Goal: Communication & Community: Share content

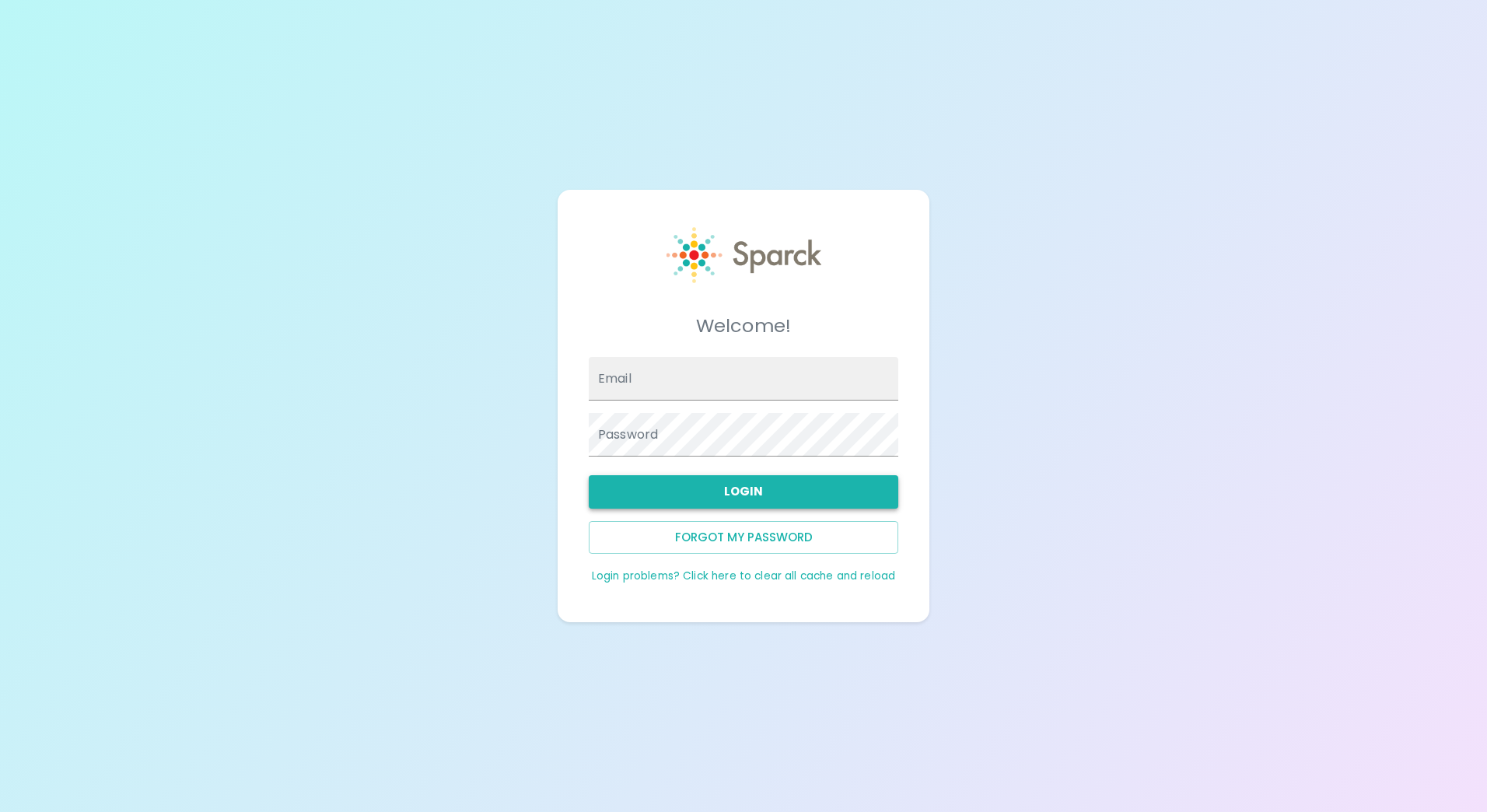
type input "[EMAIL_ADDRESS][DOMAIN_NAME]"
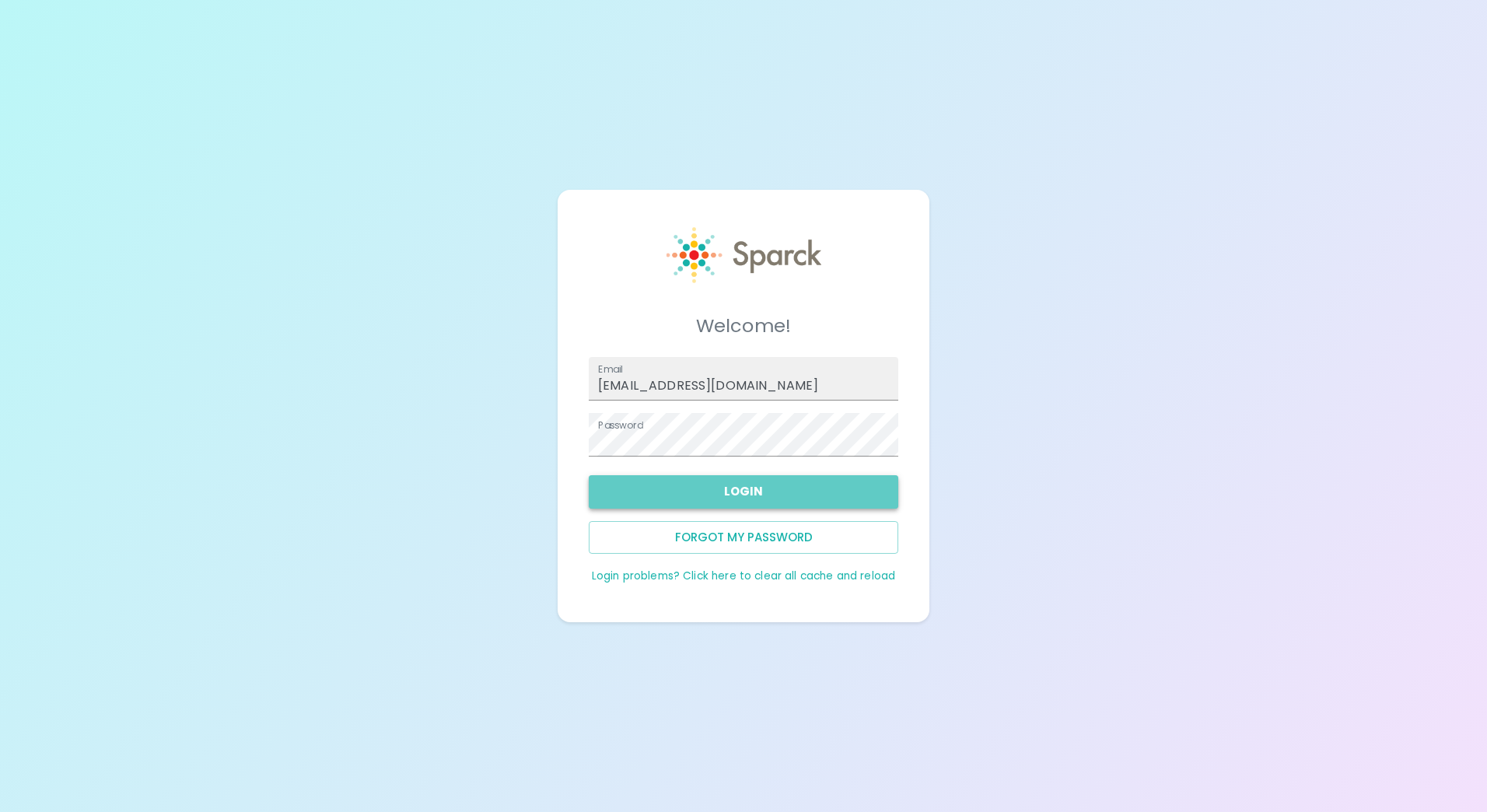
click at [762, 484] on button "Login" at bounding box center [743, 491] width 309 height 33
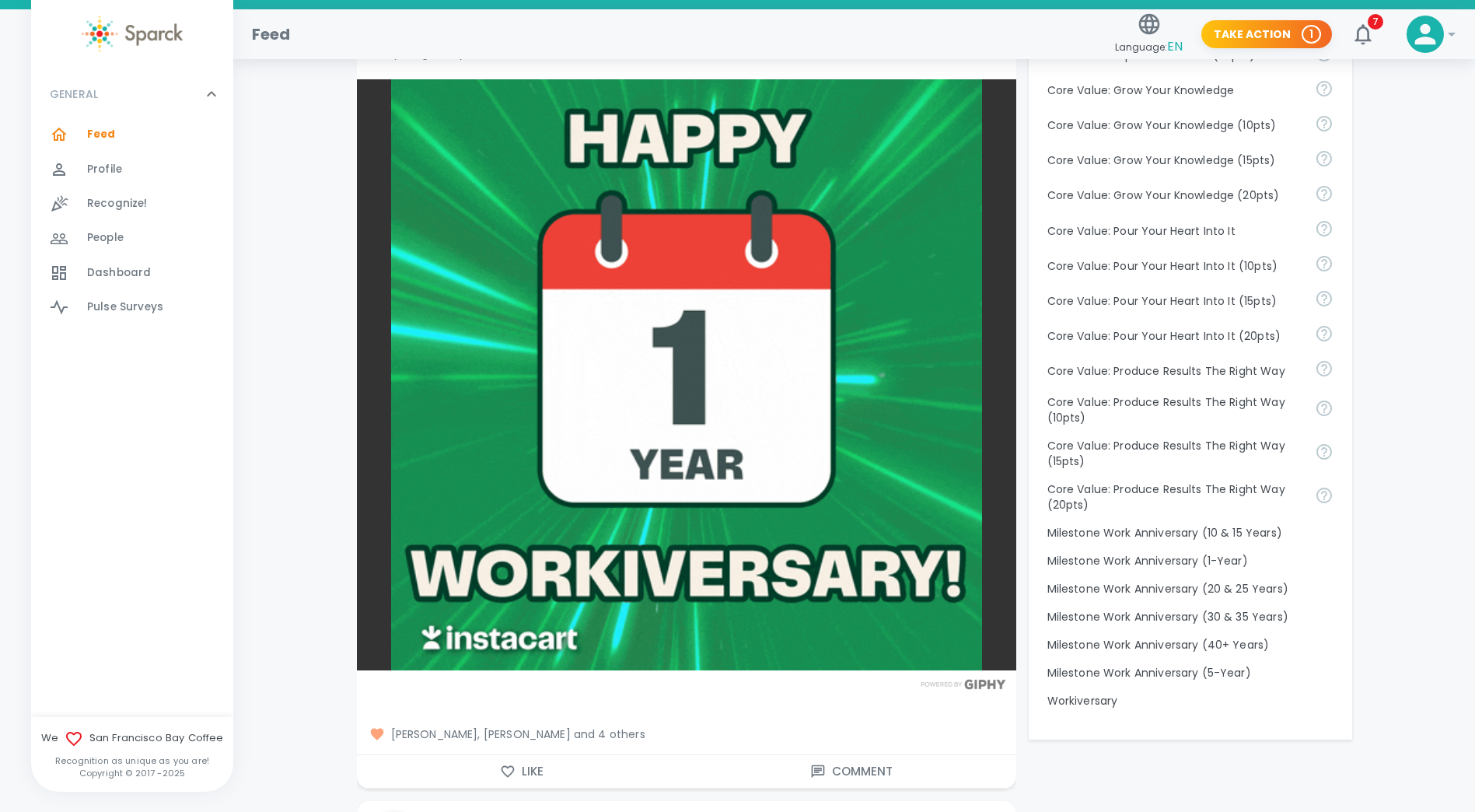
scroll to position [1234, 0]
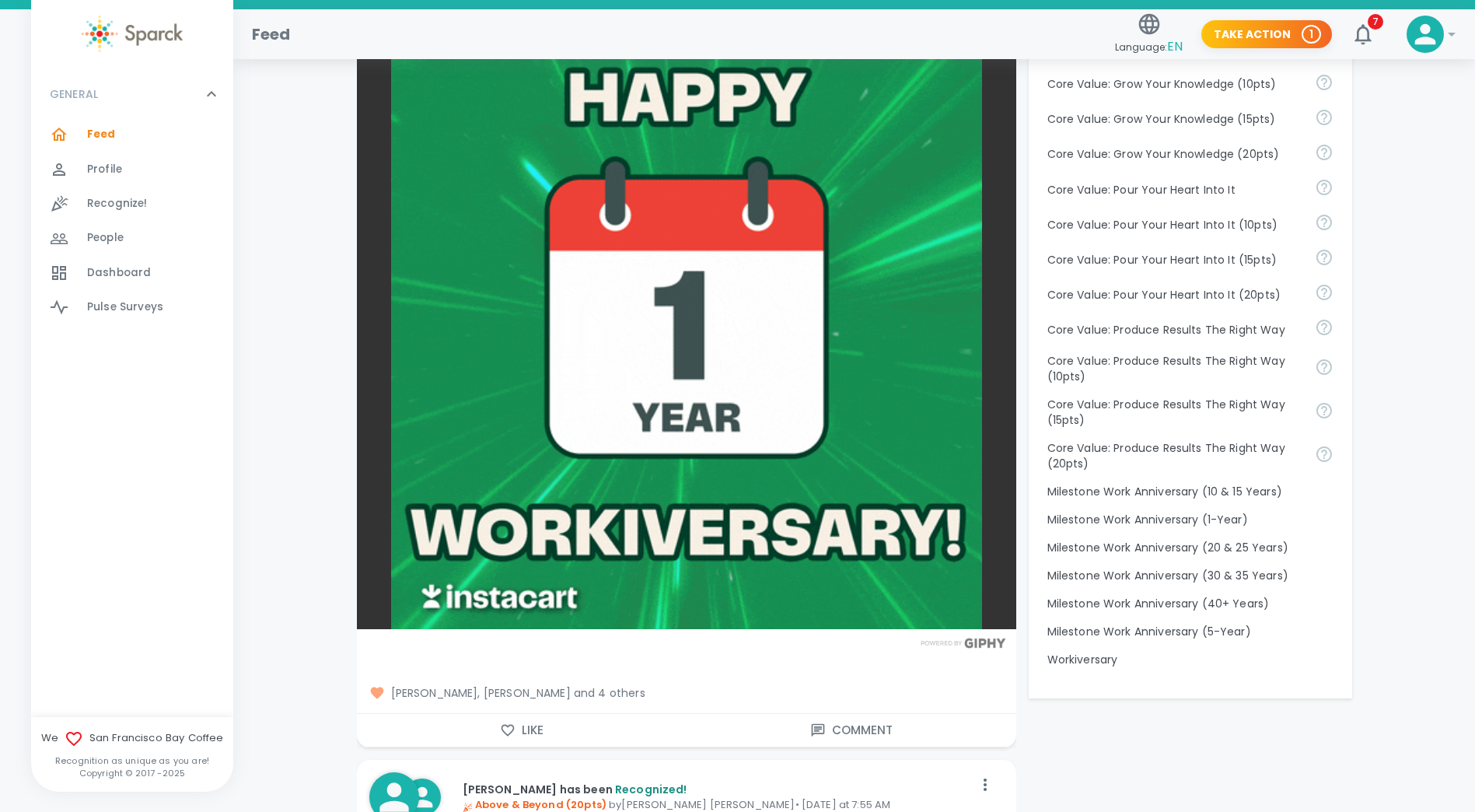
click at [119, 200] on span "Recognize!" at bounding box center [117, 203] width 61 height 16
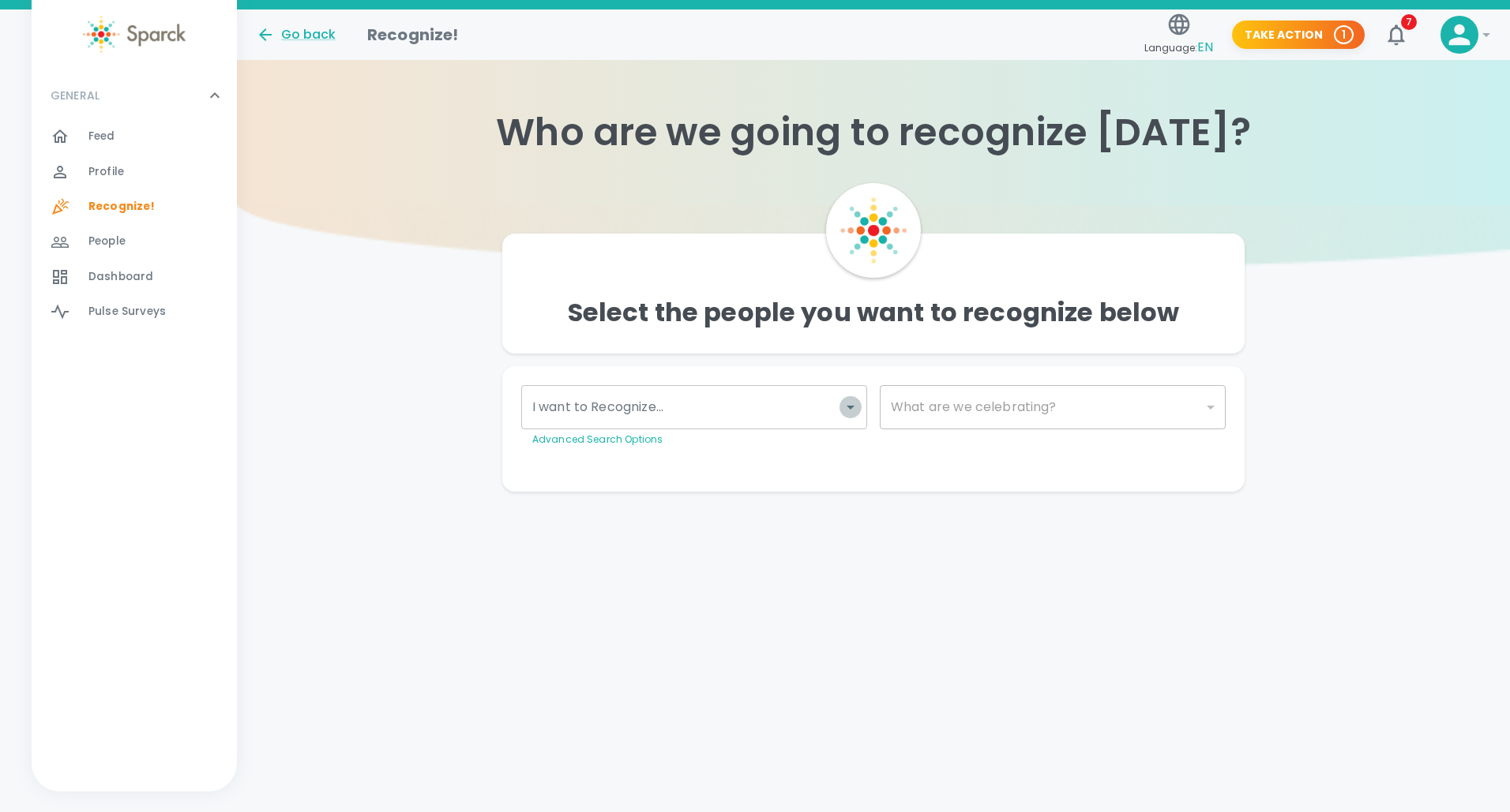
click at [848, 405] on icon "Open" at bounding box center [850, 407] width 19 height 19
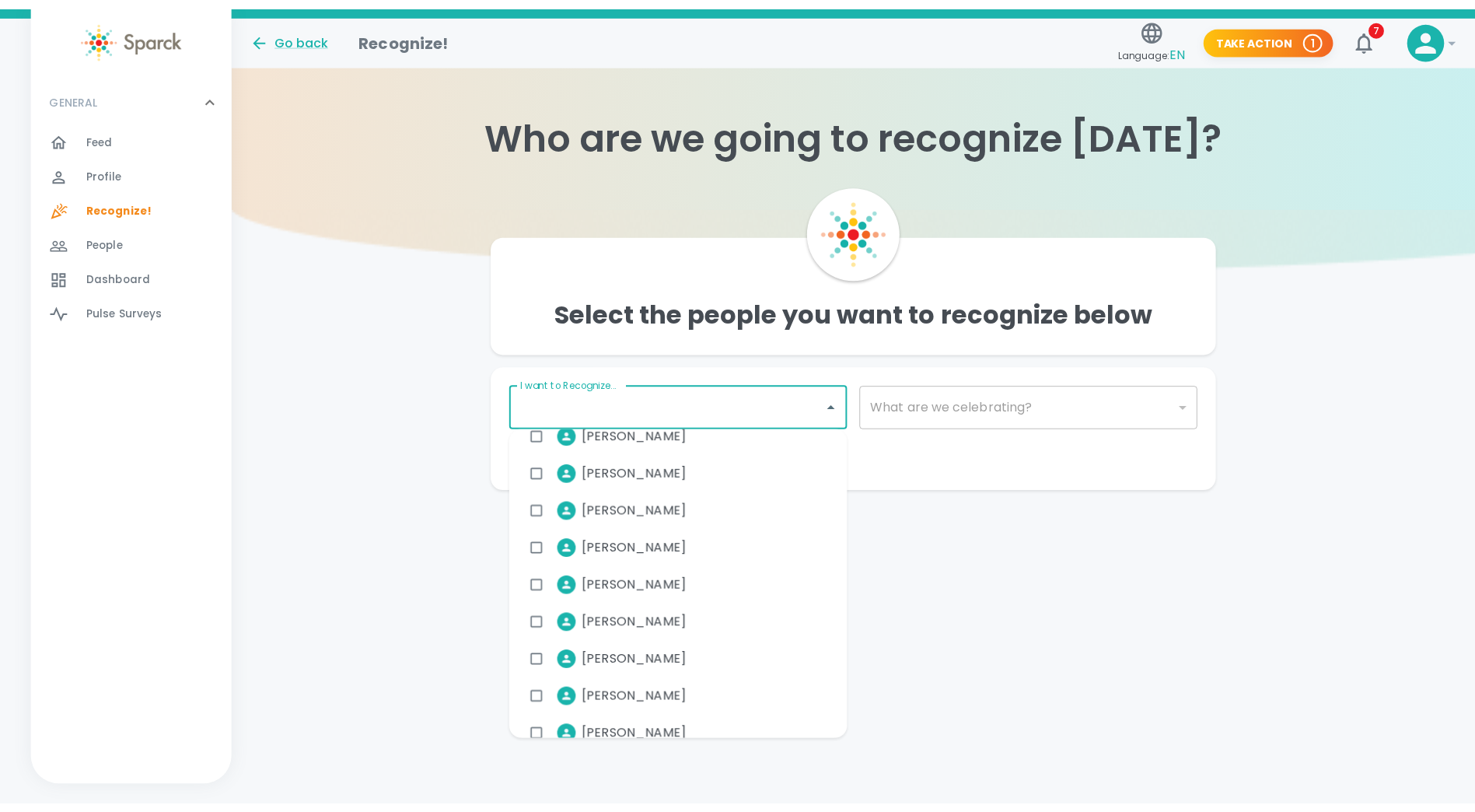
scroll to position [1754, 0]
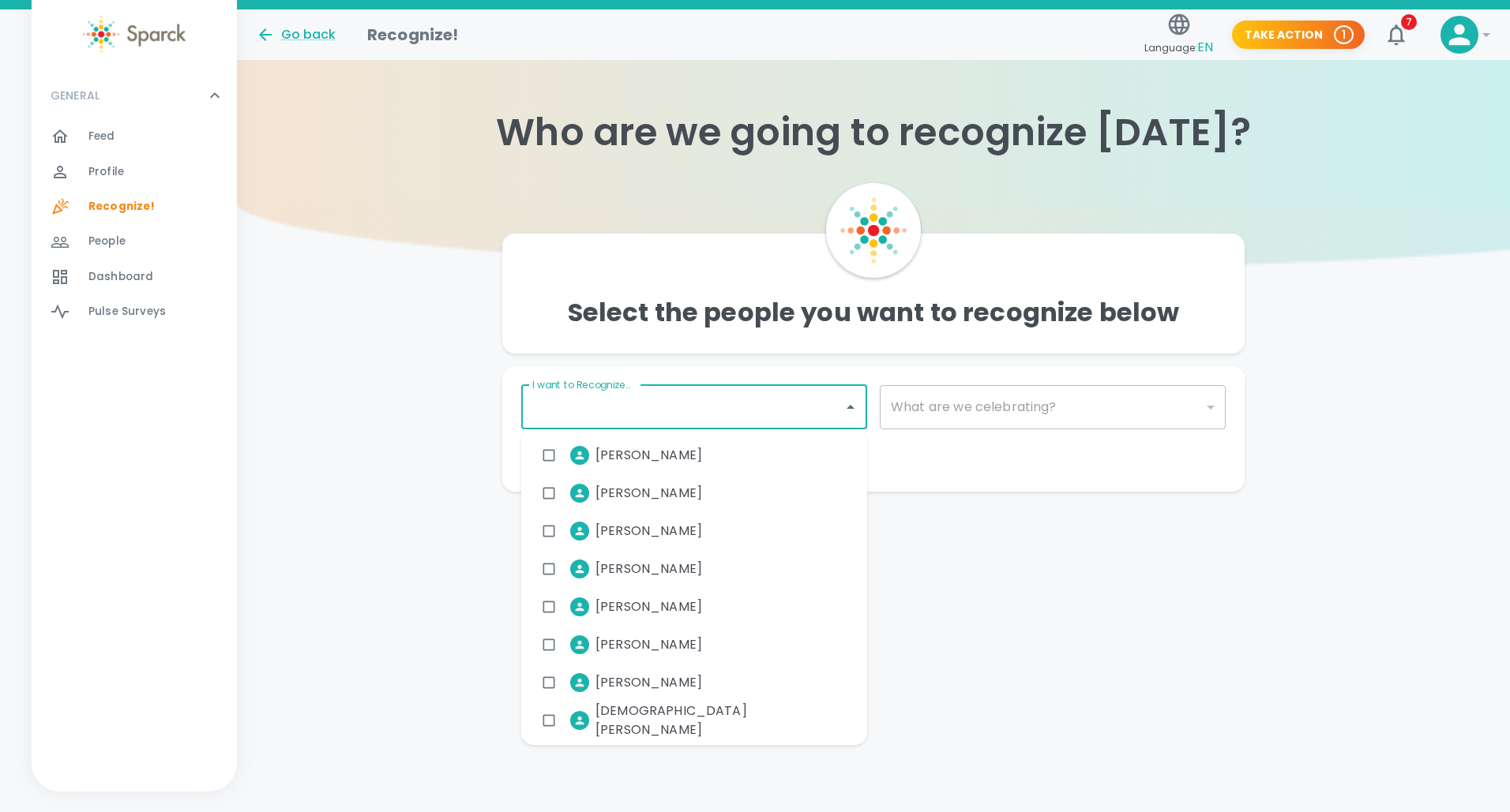
click at [640, 680] on span "[PERSON_NAME]" at bounding box center [649, 683] width 107 height 19
checkbox input "true"
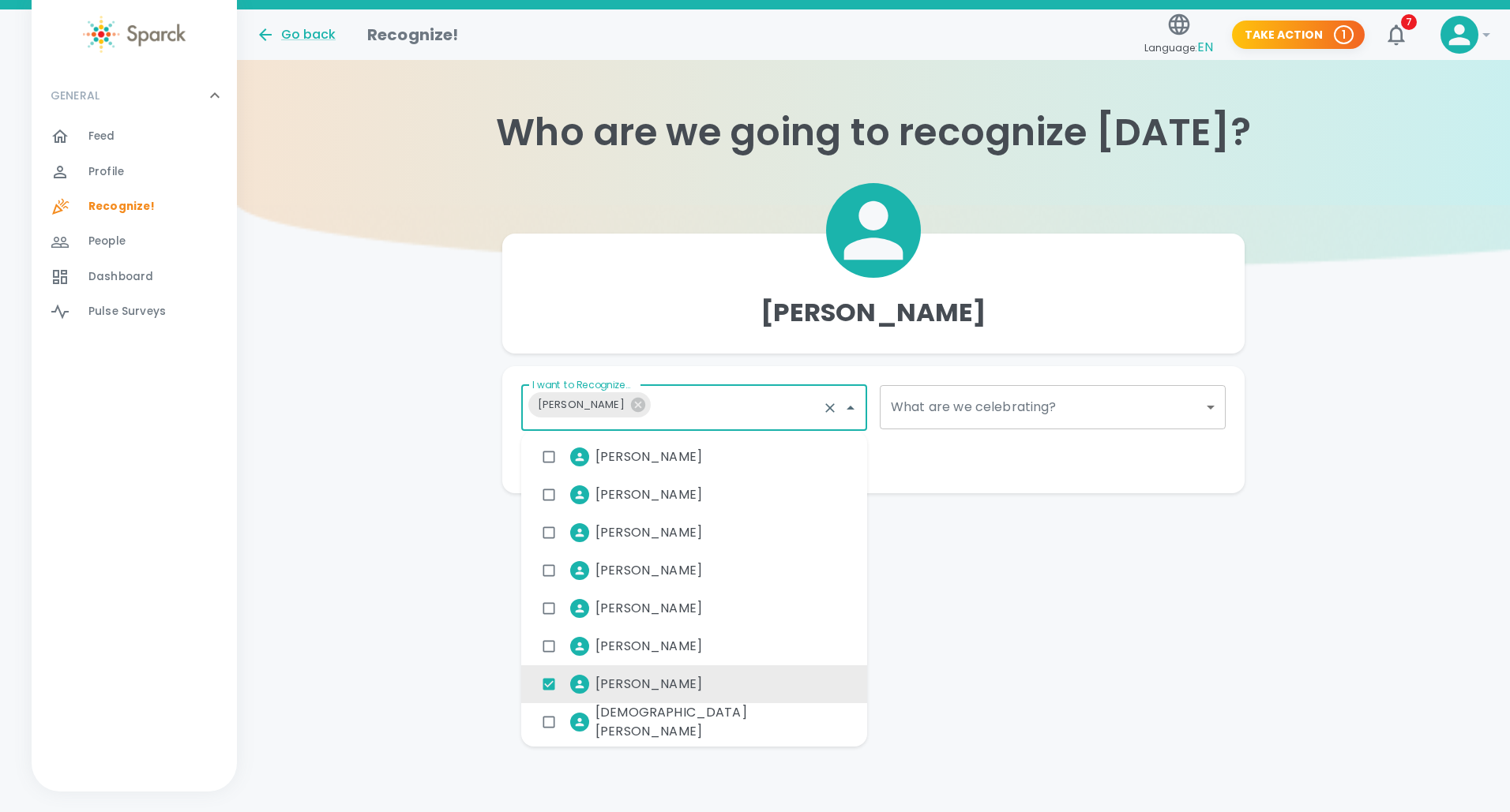
click at [102, 132] on span "Feed" at bounding box center [102, 137] width 27 height 16
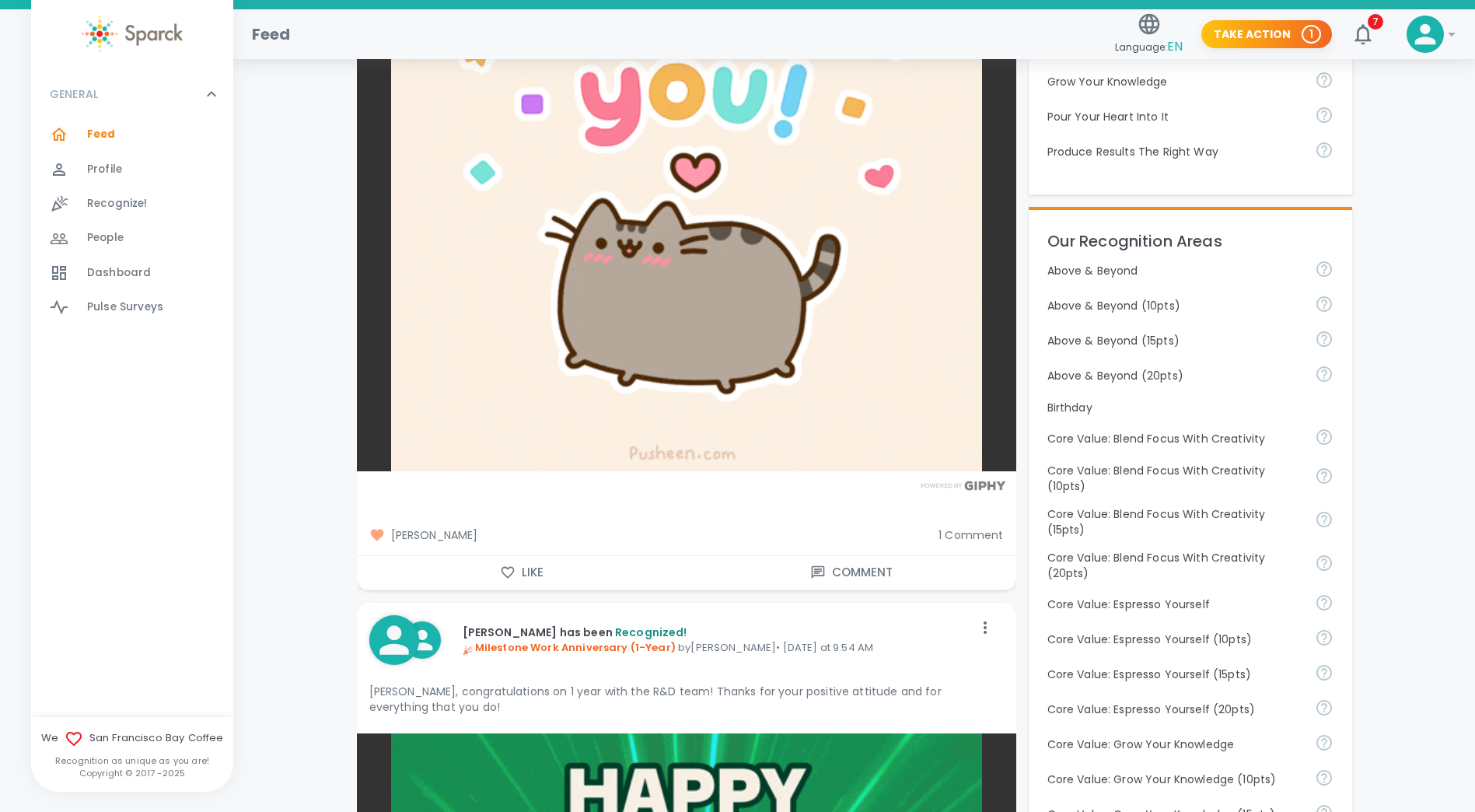
scroll to position [571, 0]
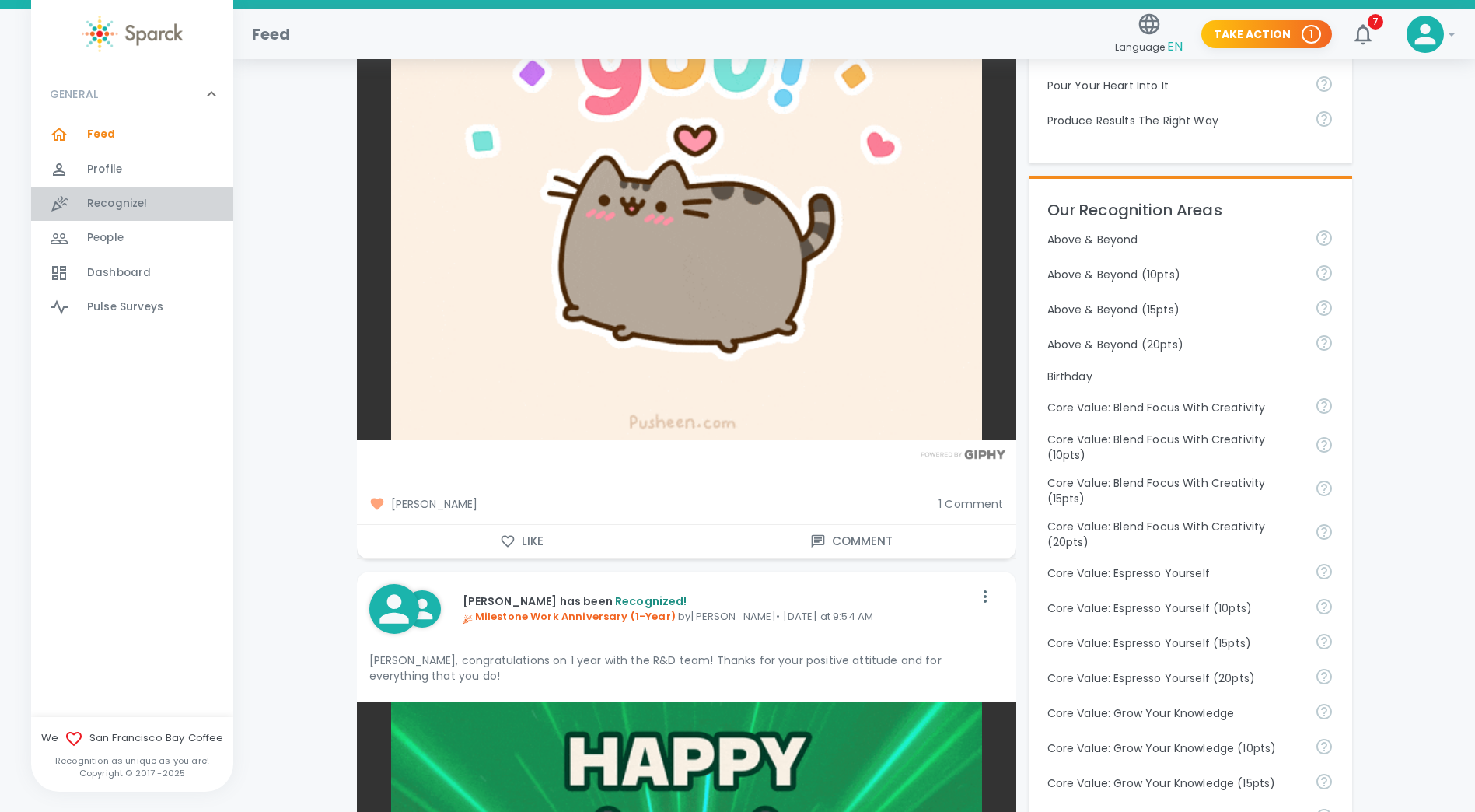
click at [145, 200] on span "Recognize!" at bounding box center [117, 203] width 61 height 16
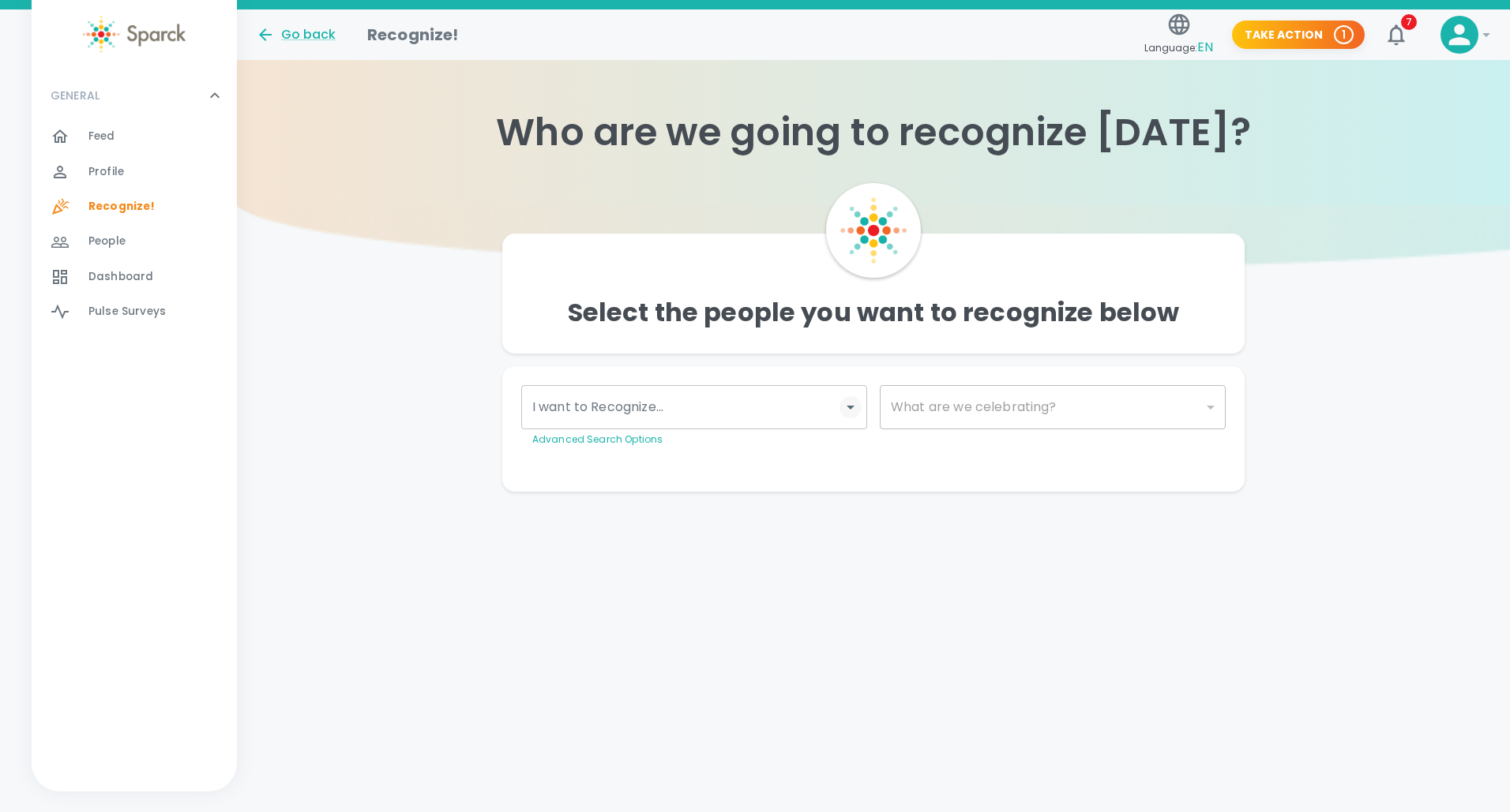
click at [850, 411] on icon "Open" at bounding box center [850, 407] width 19 height 19
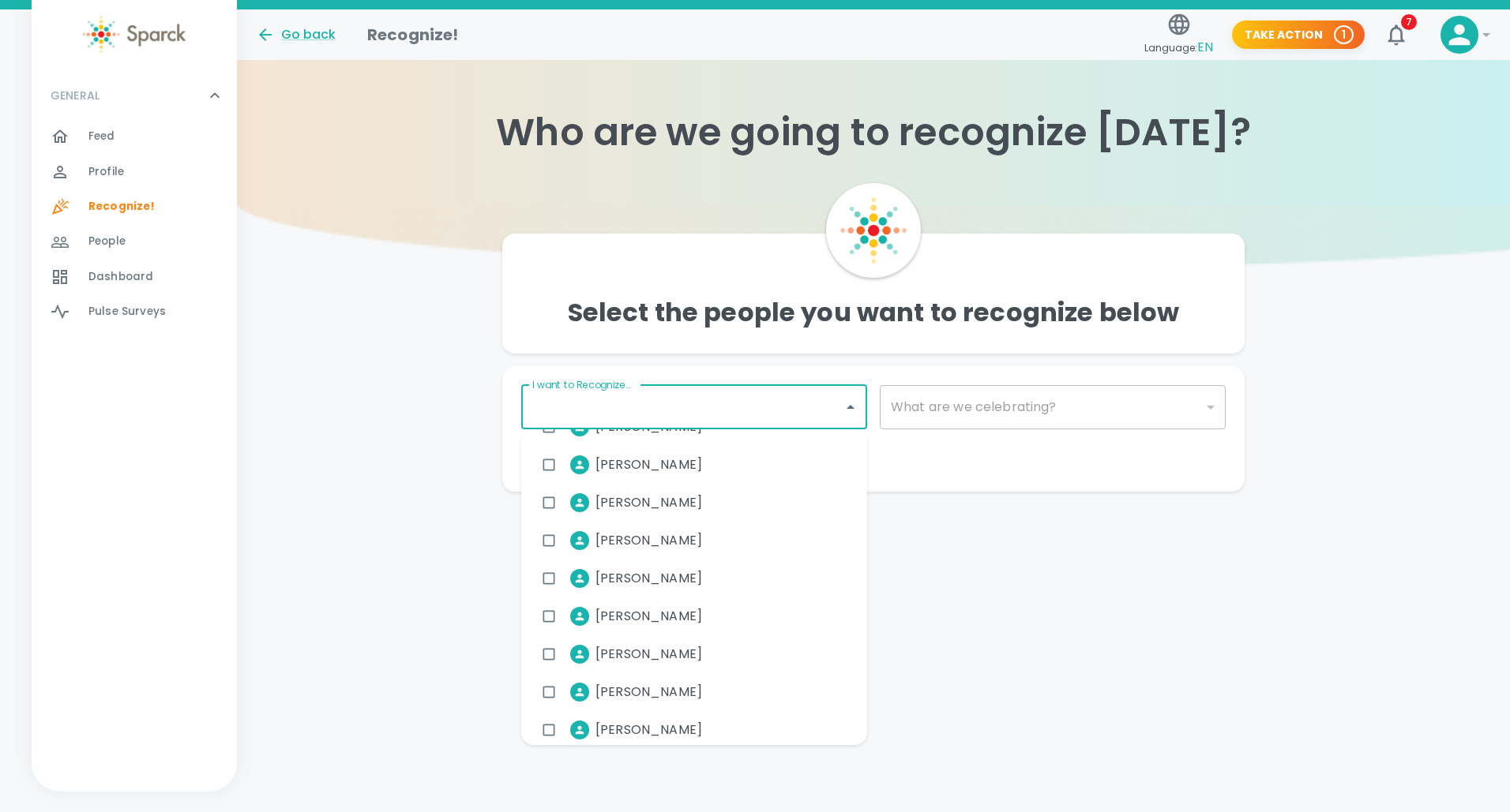
scroll to position [380, 0]
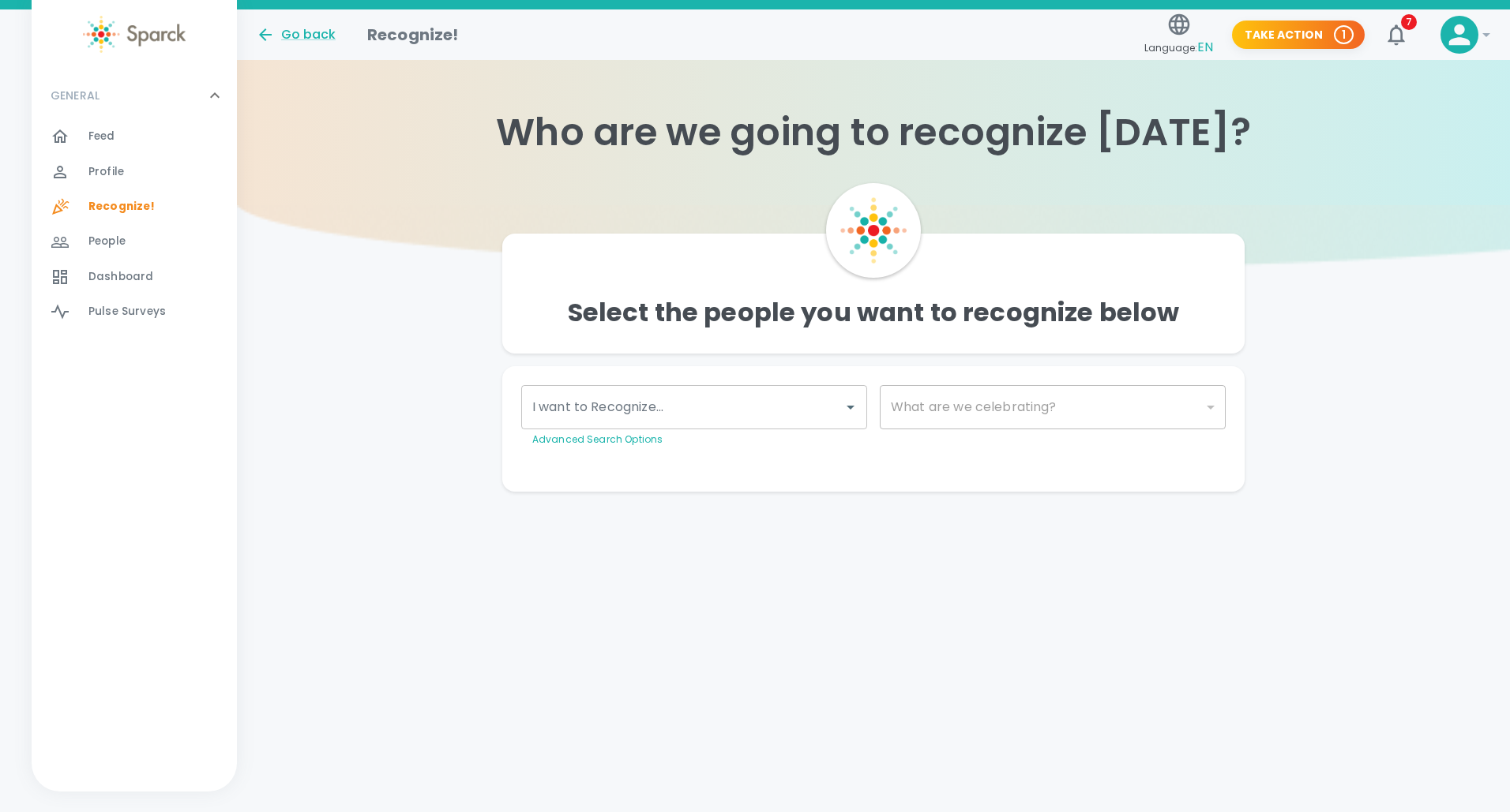
click at [867, 555] on html "Skip Navigation Go back Recognize! Language: EN Take Action 1 7 ! GENERAL 0 Fee…" at bounding box center [755, 277] width 1510 height 555
click at [847, 407] on icon "Open" at bounding box center [850, 407] width 19 height 19
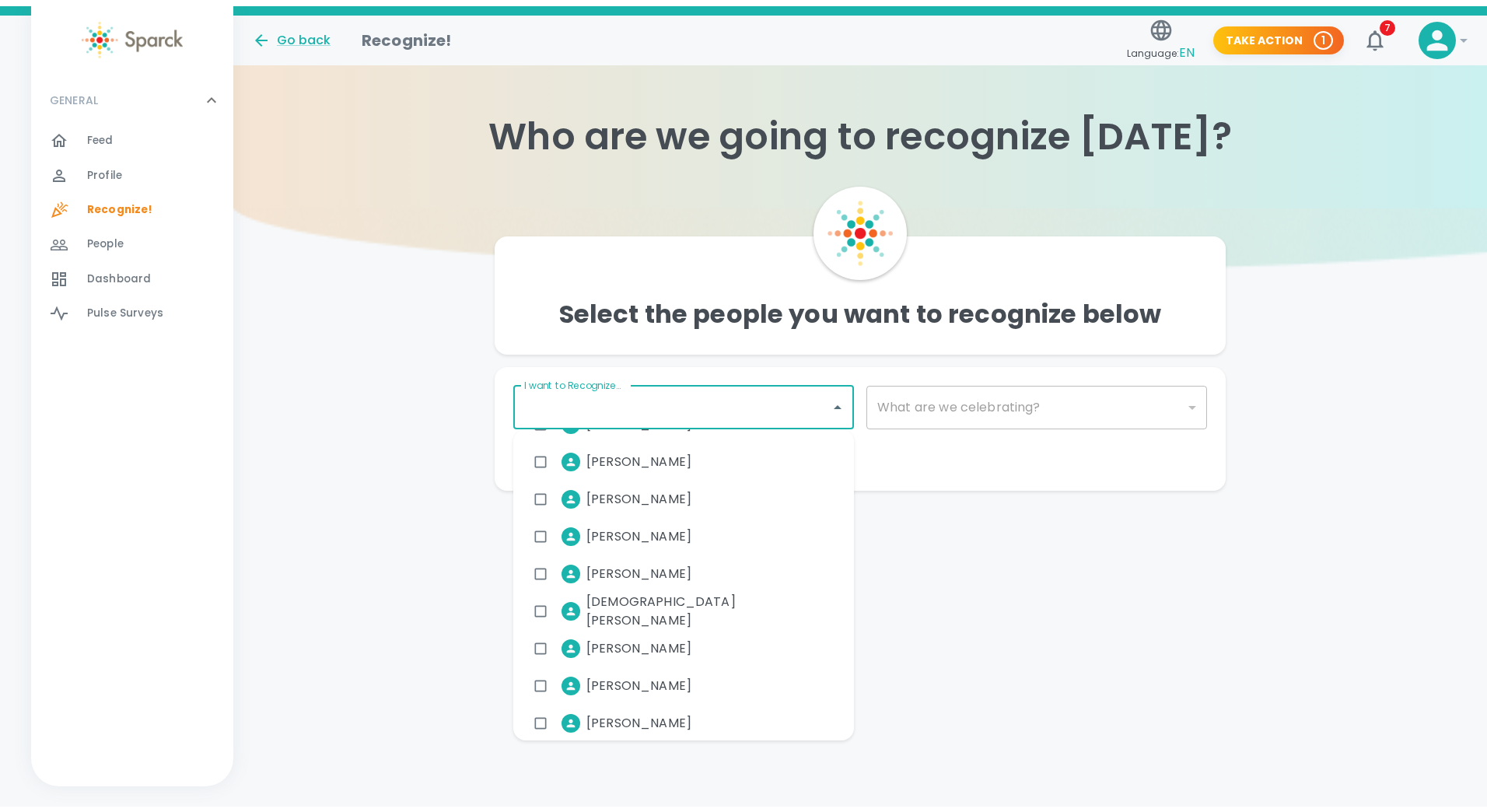
scroll to position [1867, 0]
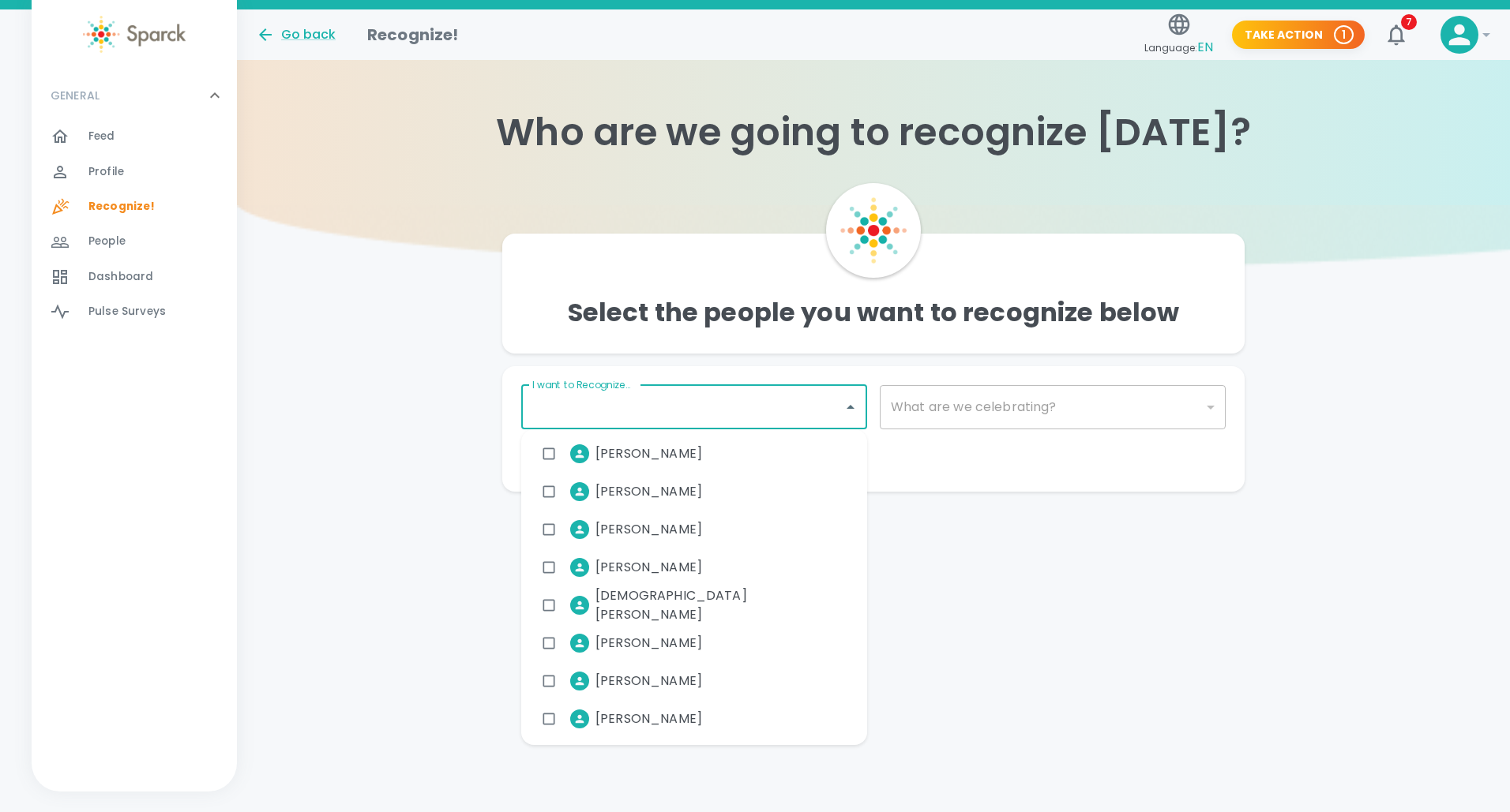
click at [630, 641] on span "[PERSON_NAME]" at bounding box center [649, 643] width 107 height 19
checkbox input "true"
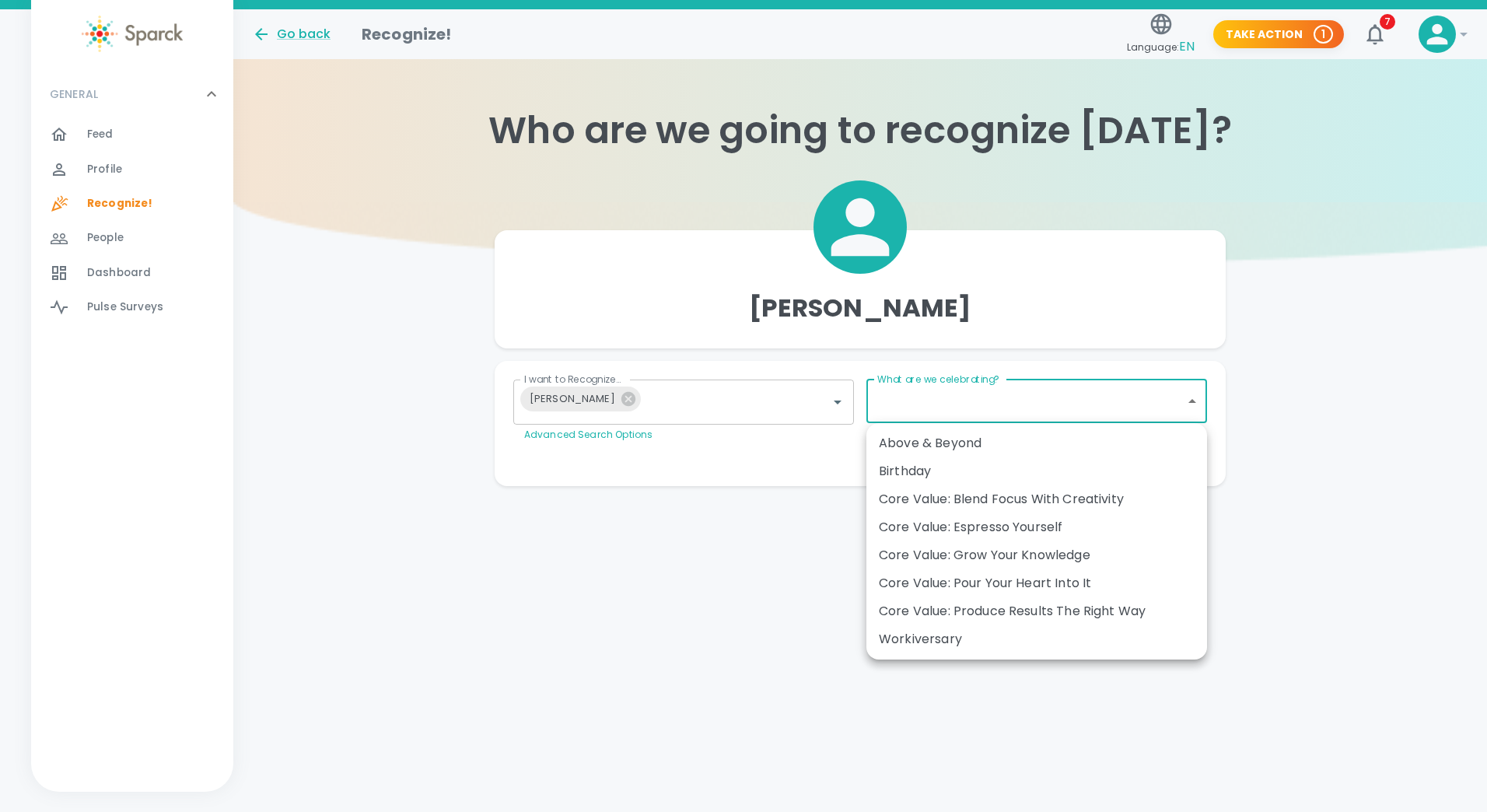
click at [1190, 399] on body "Skip Navigation Go back Recognize! Language: EN Take Action 1 7 ! GENERAL 0 Fee…" at bounding box center [743, 274] width 1487 height 548
click at [928, 634] on div "Workiversary" at bounding box center [1036, 639] width 316 height 19
type input "2073"
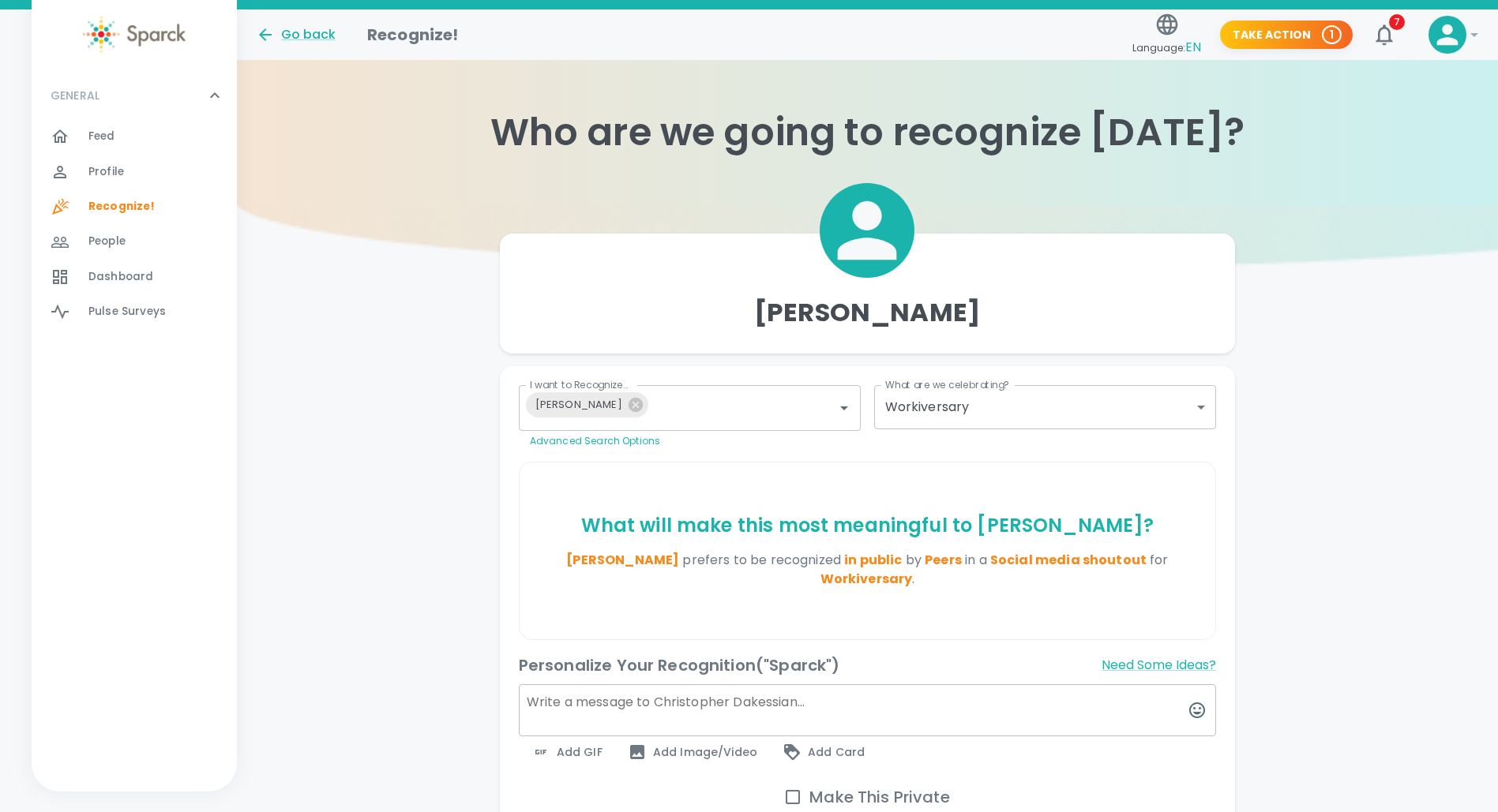
click at [587, 747] on span "Add GIF" at bounding box center [567, 752] width 71 height 19
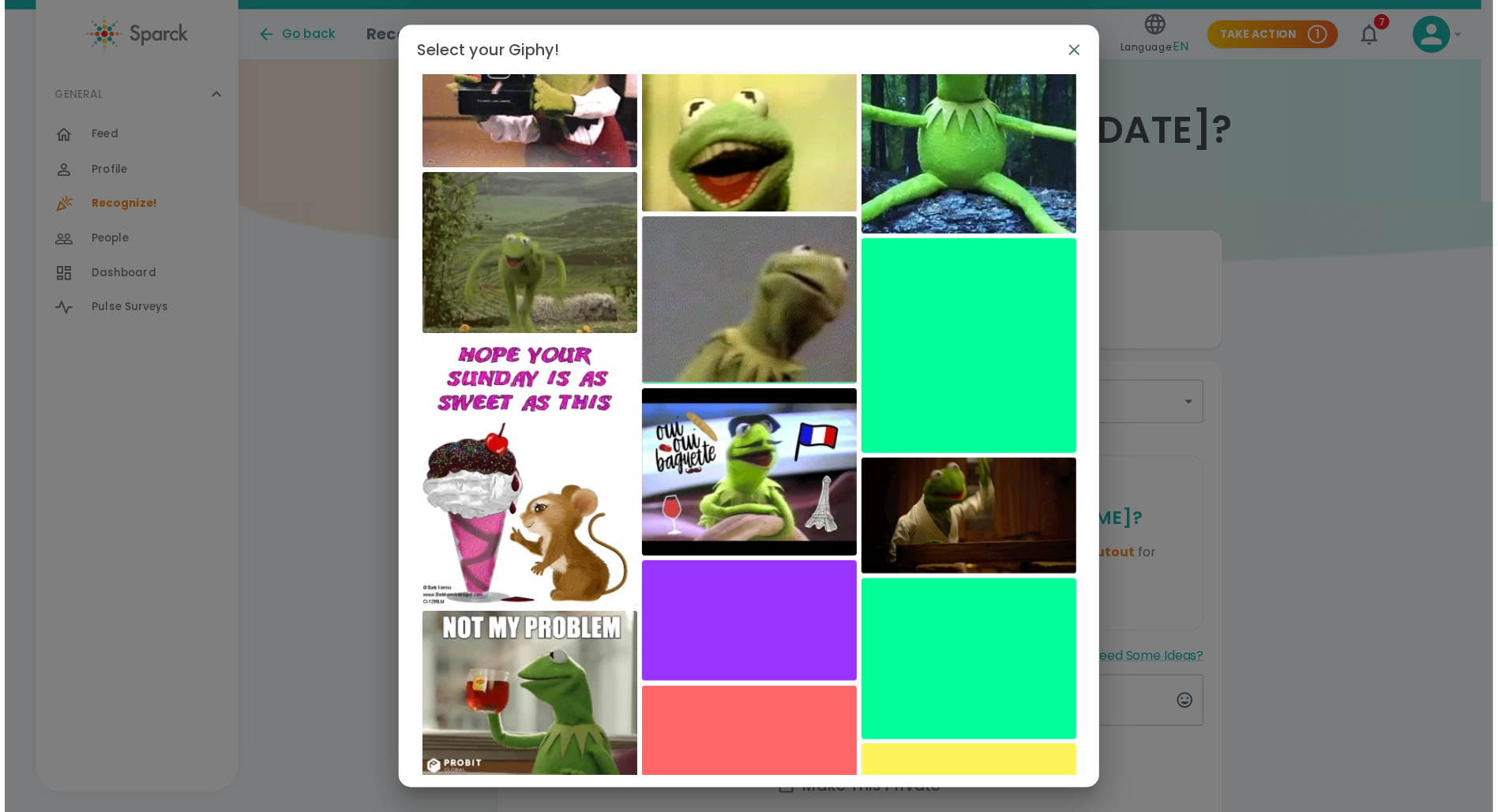
scroll to position [2142, 0]
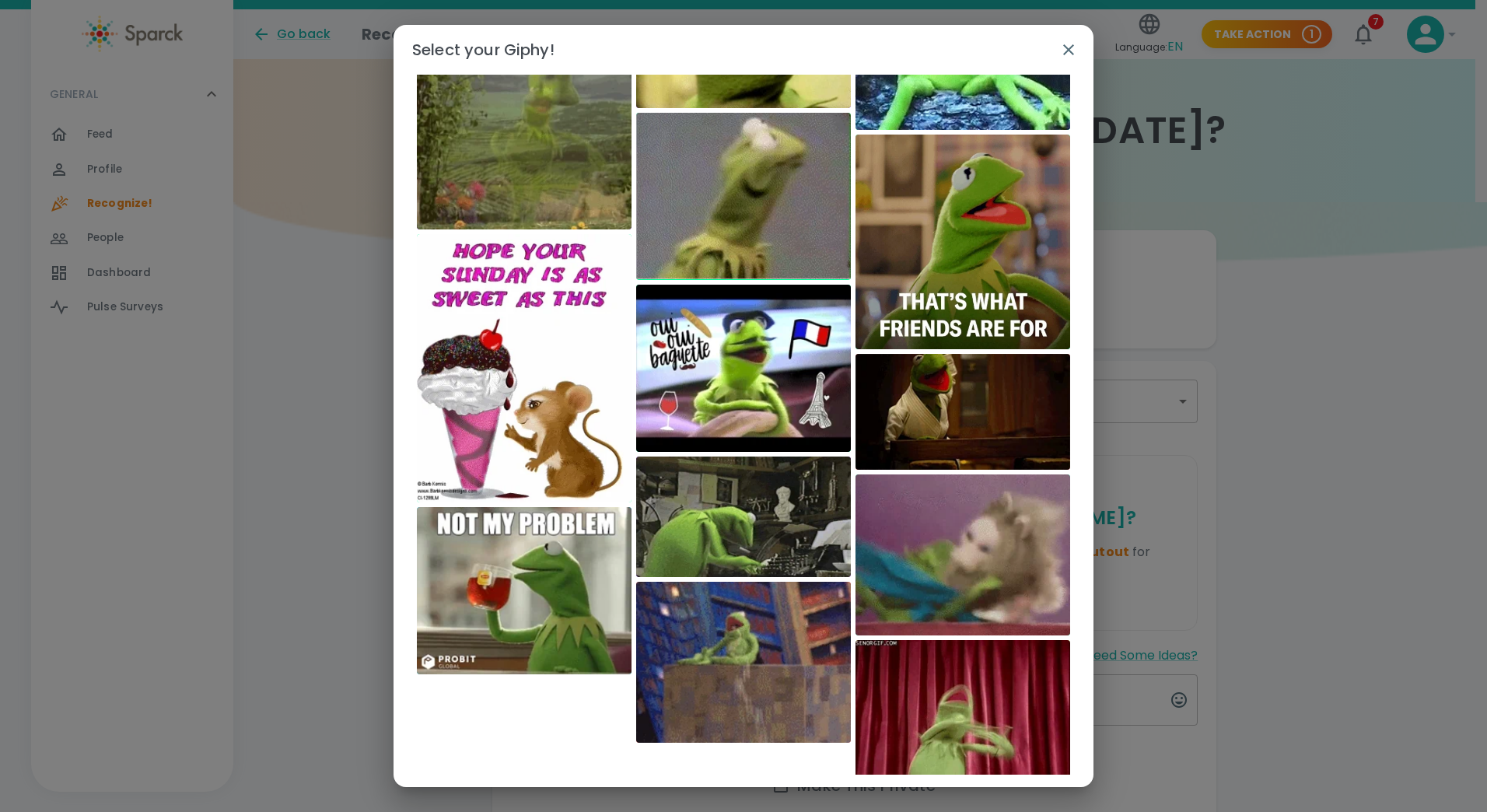
click at [1096, 764] on div "Select your Giphy! ​" at bounding box center [743, 406] width 1487 height 812
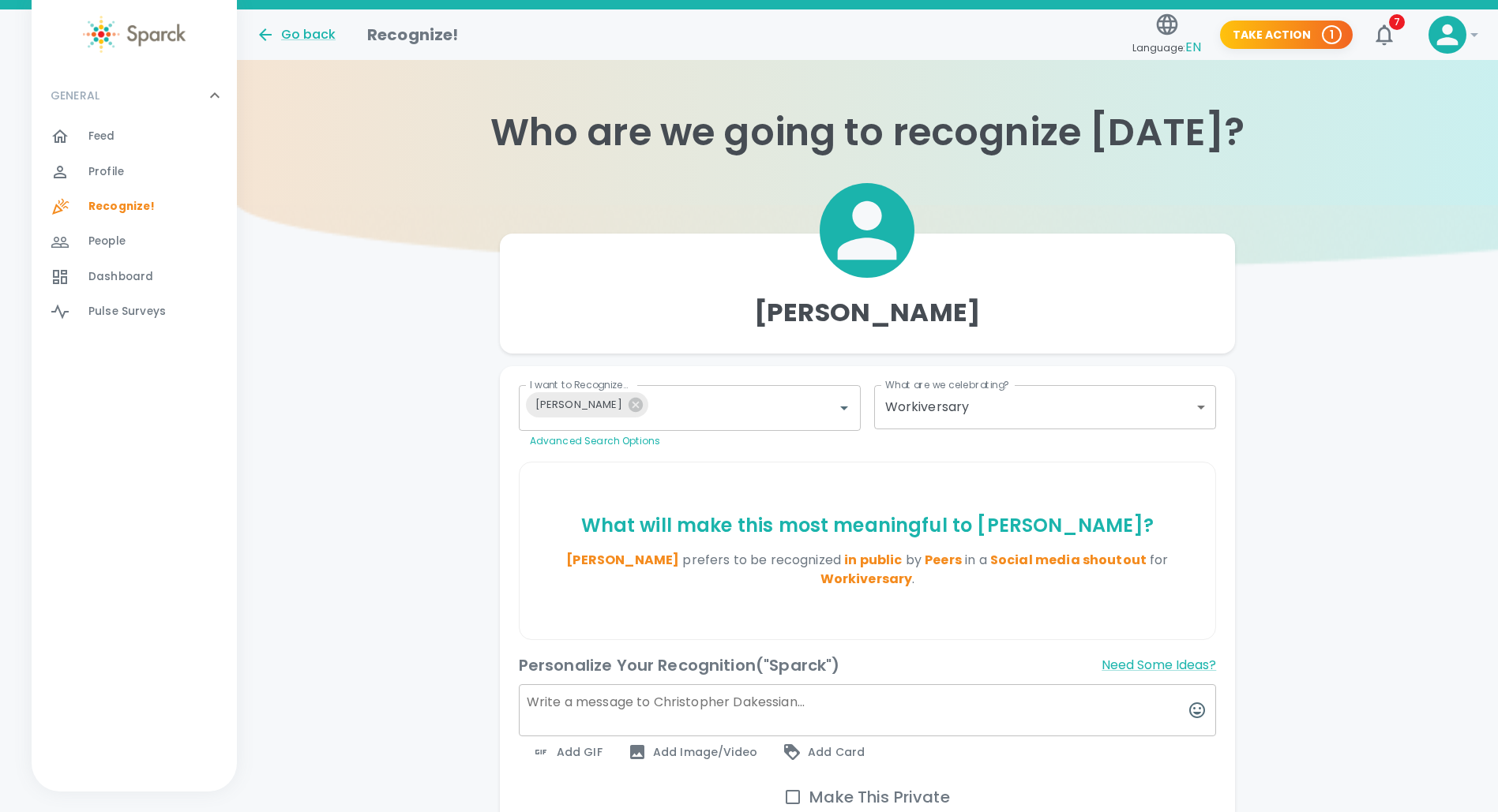
click at [687, 748] on span "Add Image/Video" at bounding box center [692, 752] width 129 height 19
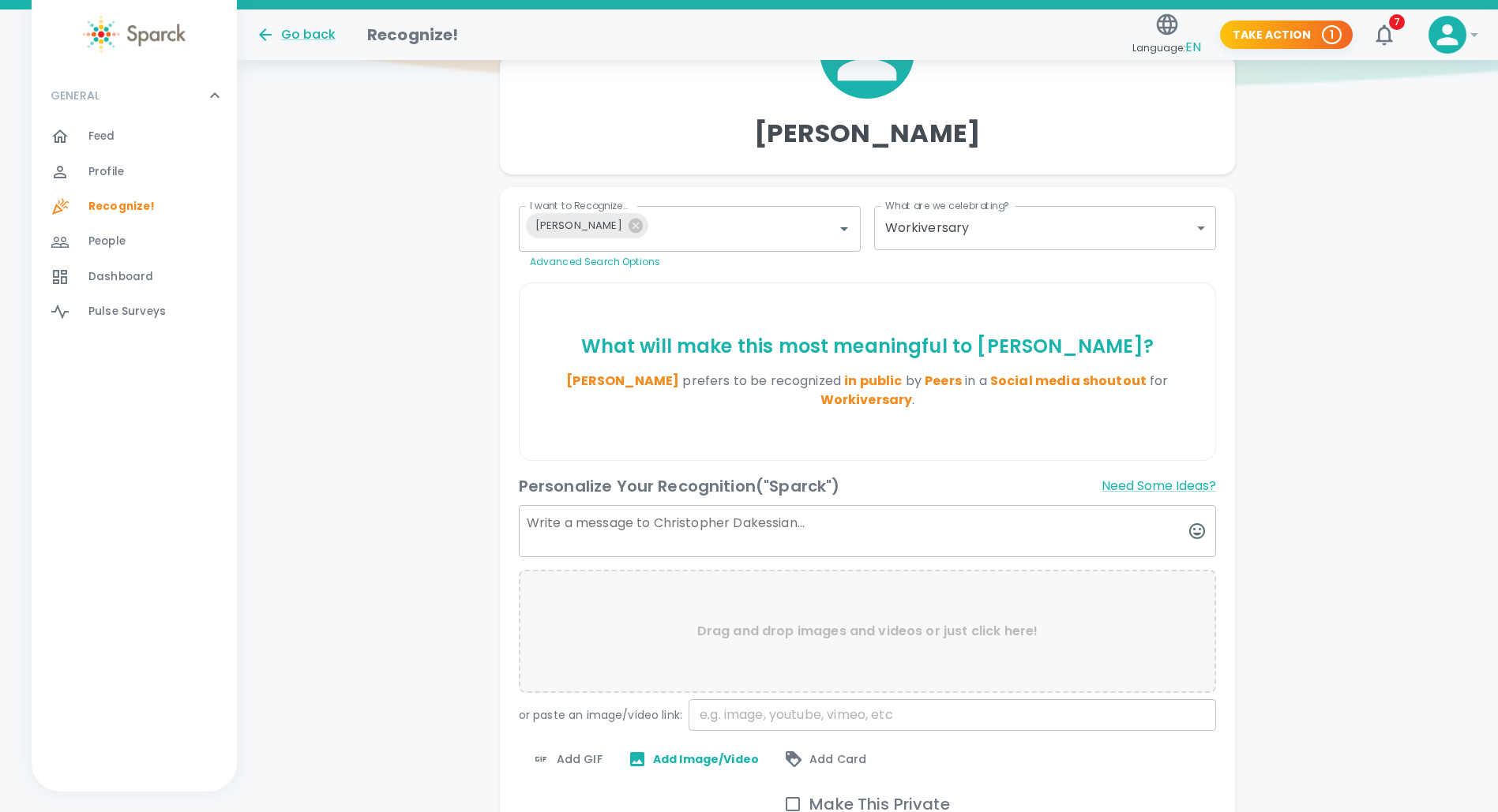
scroll to position [306, 0]
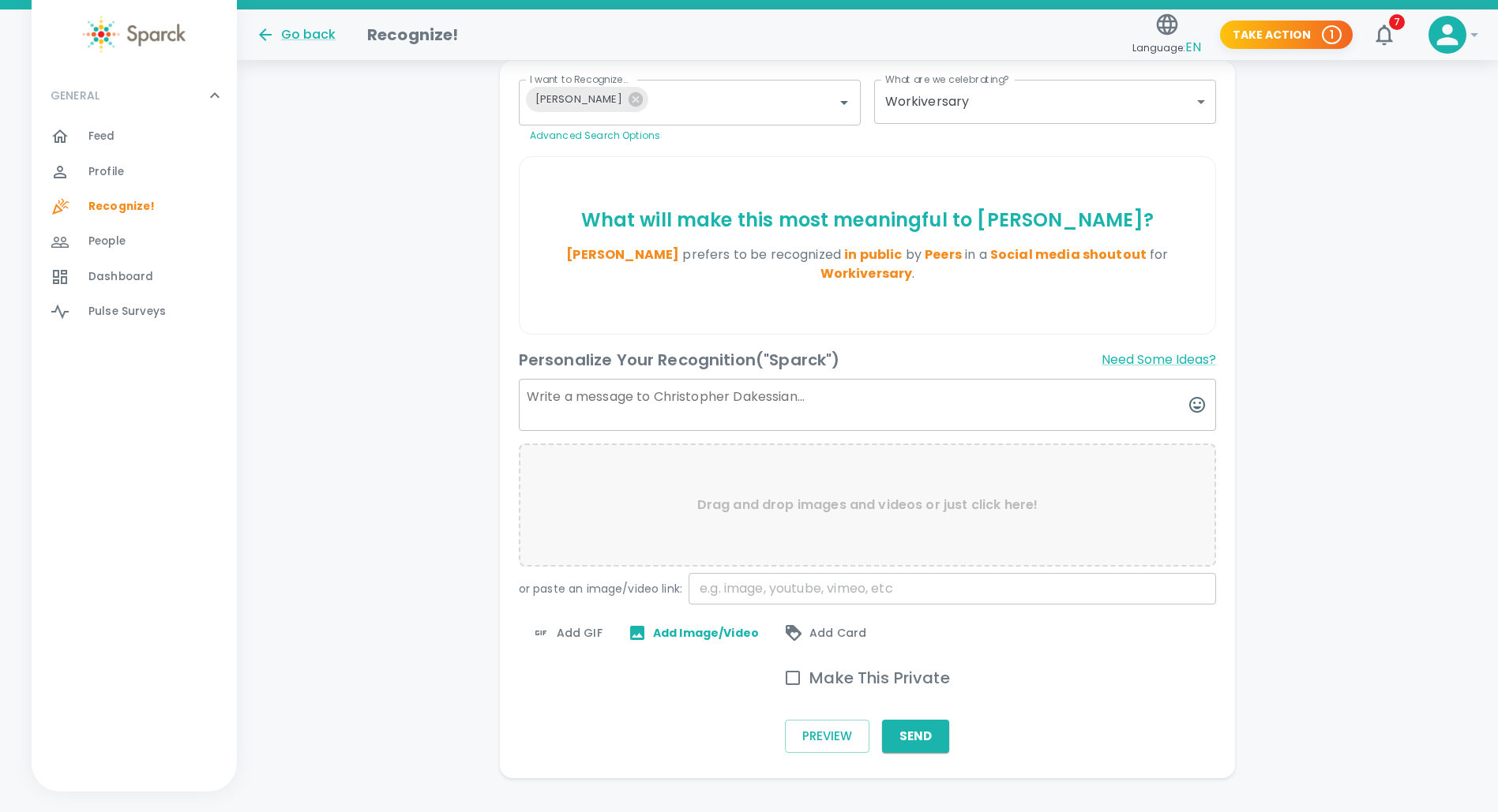
click at [1048, 503] on div "Drag and drop images and videos or just click here!" at bounding box center [868, 506] width 698 height 123
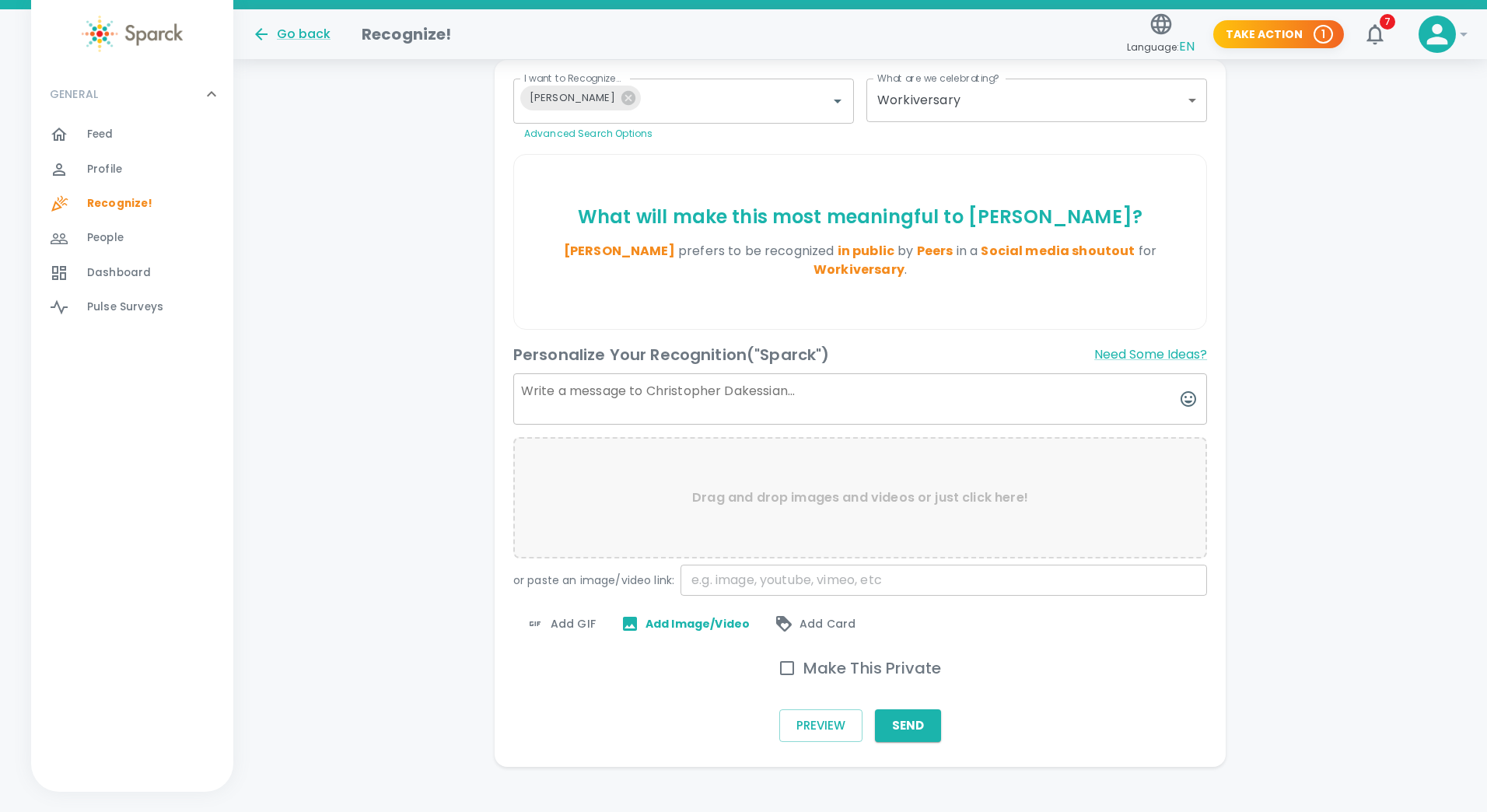
click at [1183, 101] on body "Skip Navigation Go back Recognize! Language: EN Take Action 1 7 ! GENERAL 0 Fee…" at bounding box center [743, 263] width 1487 height 1129
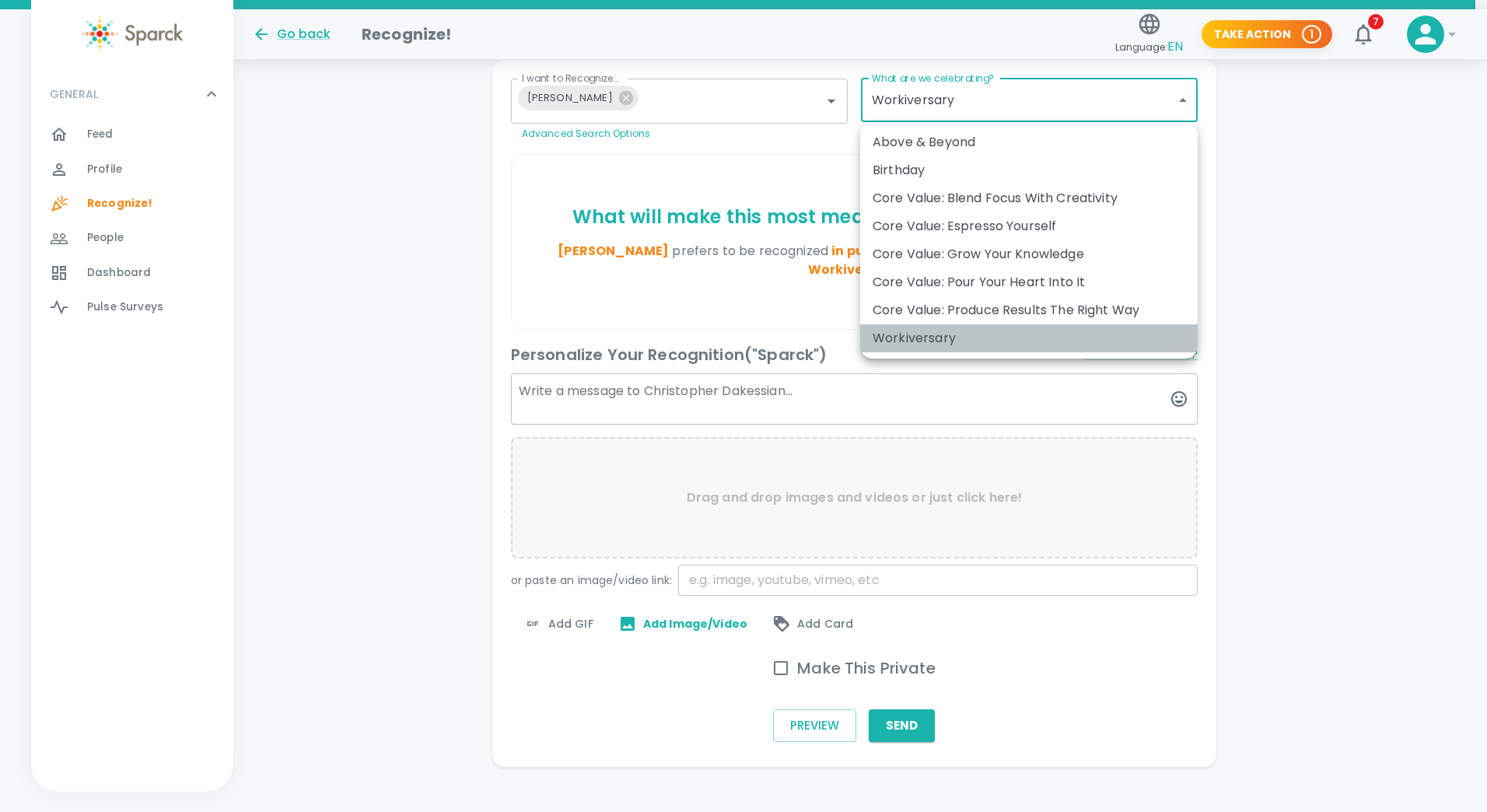
click at [942, 337] on div "Workiversary" at bounding box center [1029, 338] width 312 height 19
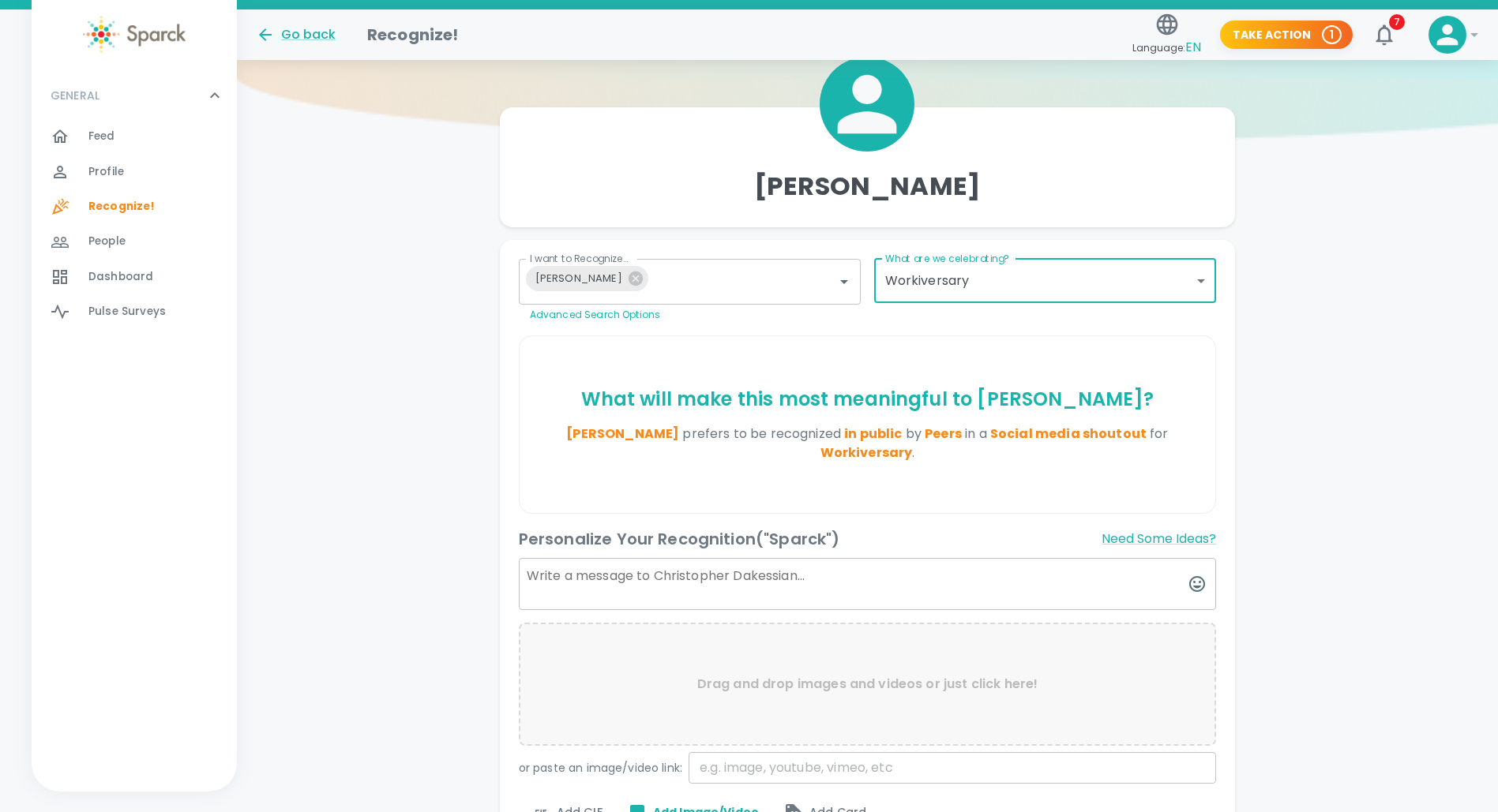
scroll to position [84, 0]
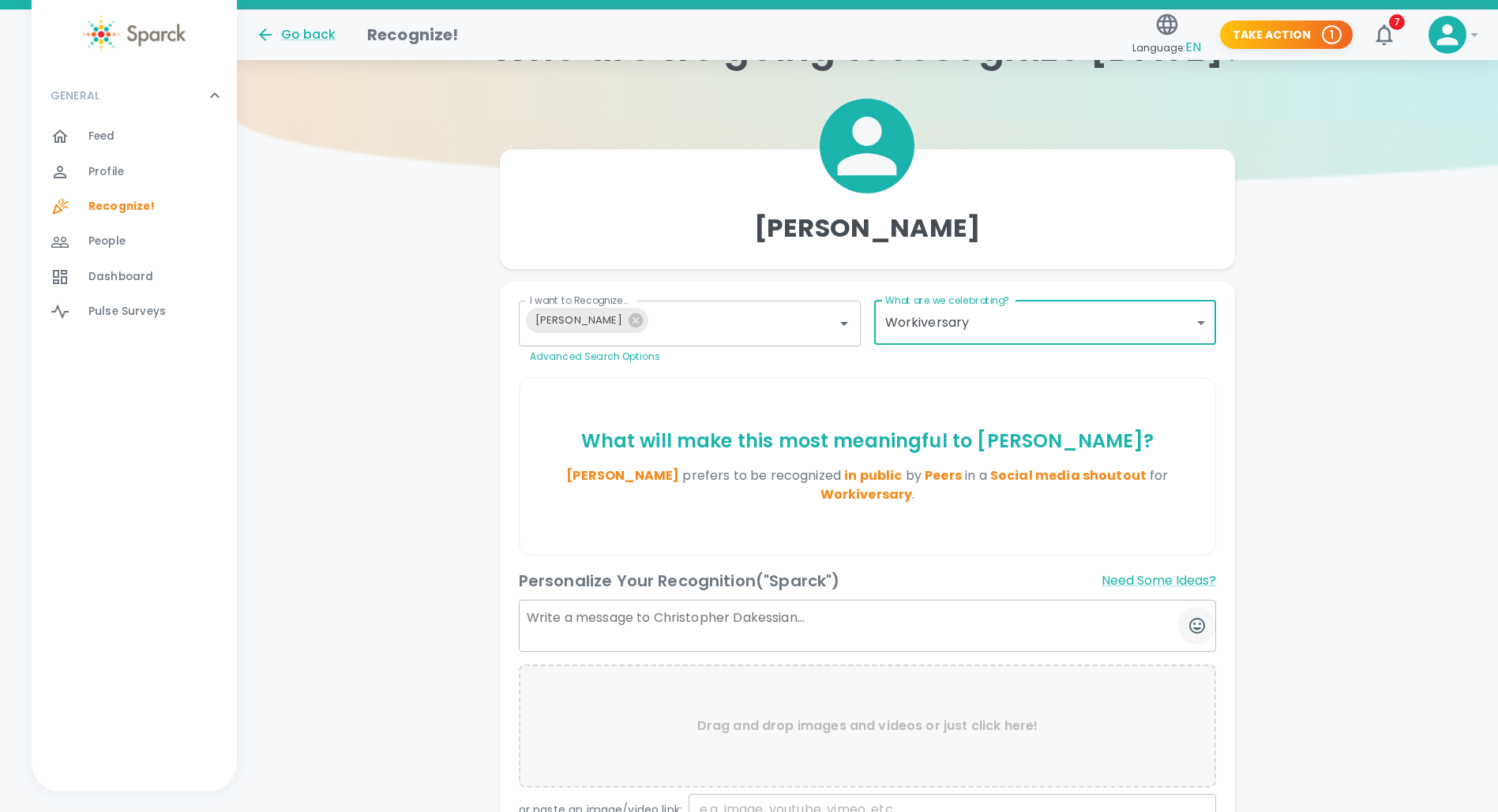
click at [1195, 622] on icon "button" at bounding box center [1197, 625] width 19 height 19
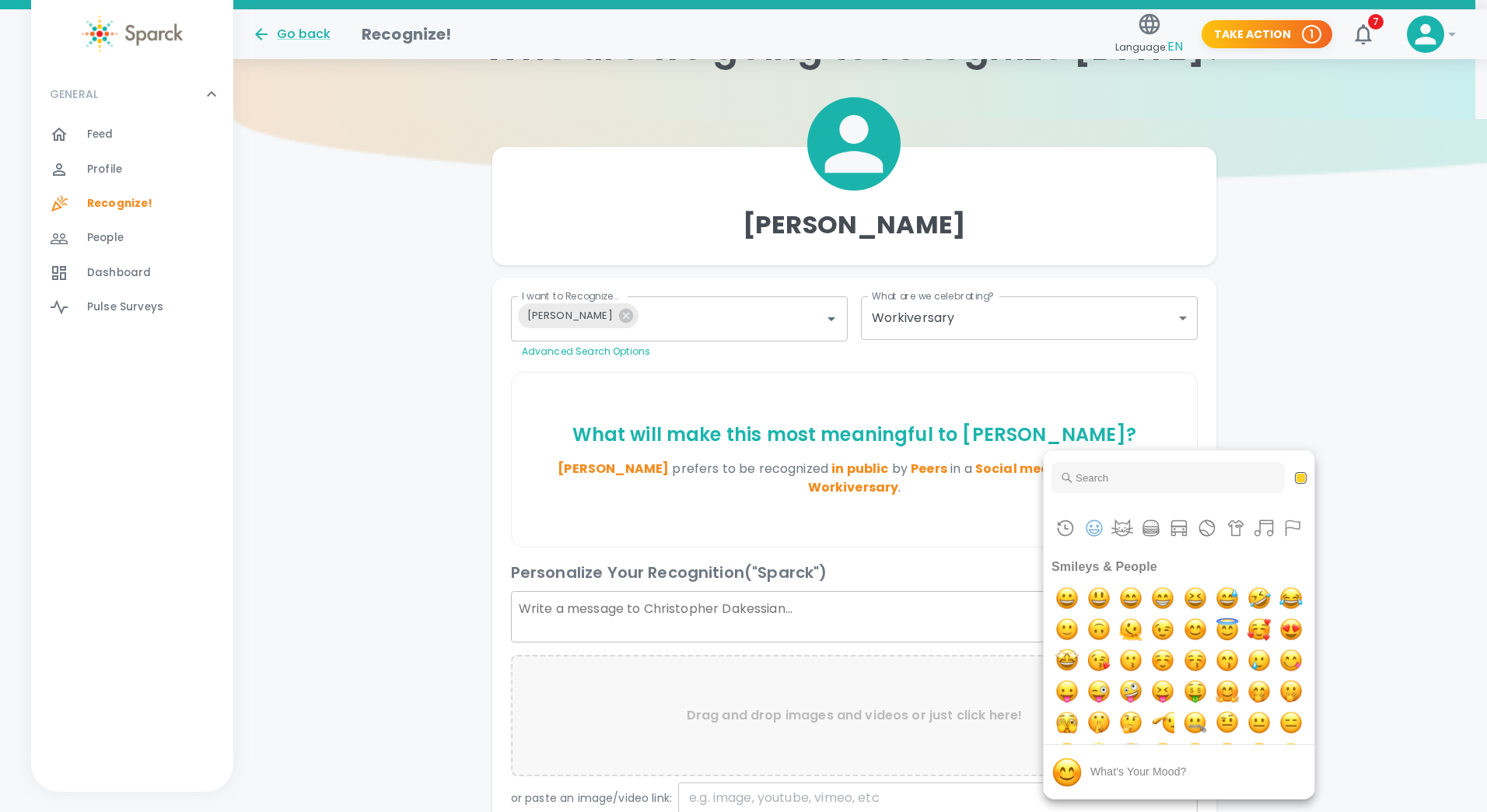
click at [1349, 411] on div at bounding box center [743, 406] width 1487 height 812
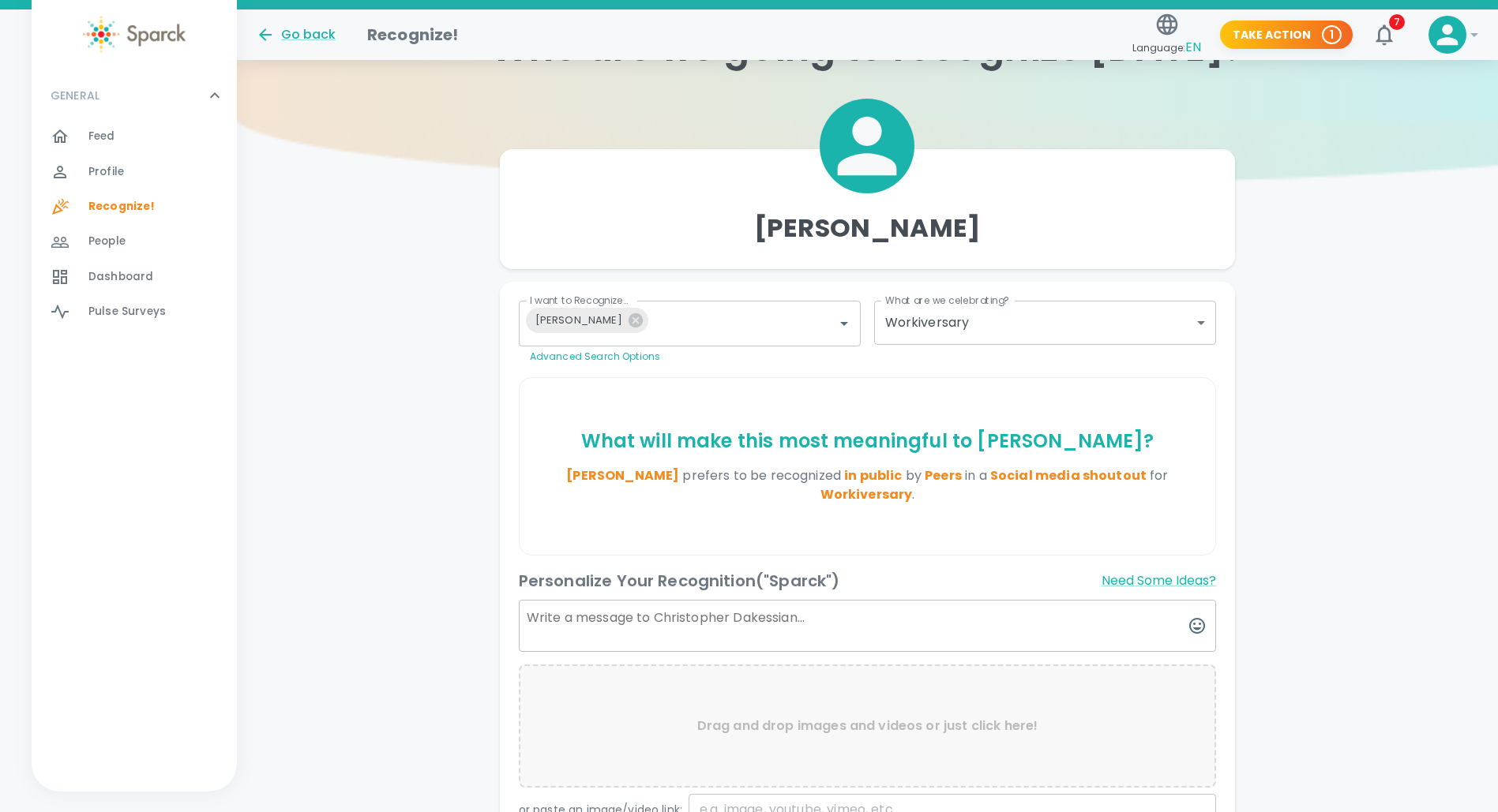
click at [579, 625] on textarea at bounding box center [868, 625] width 698 height 52
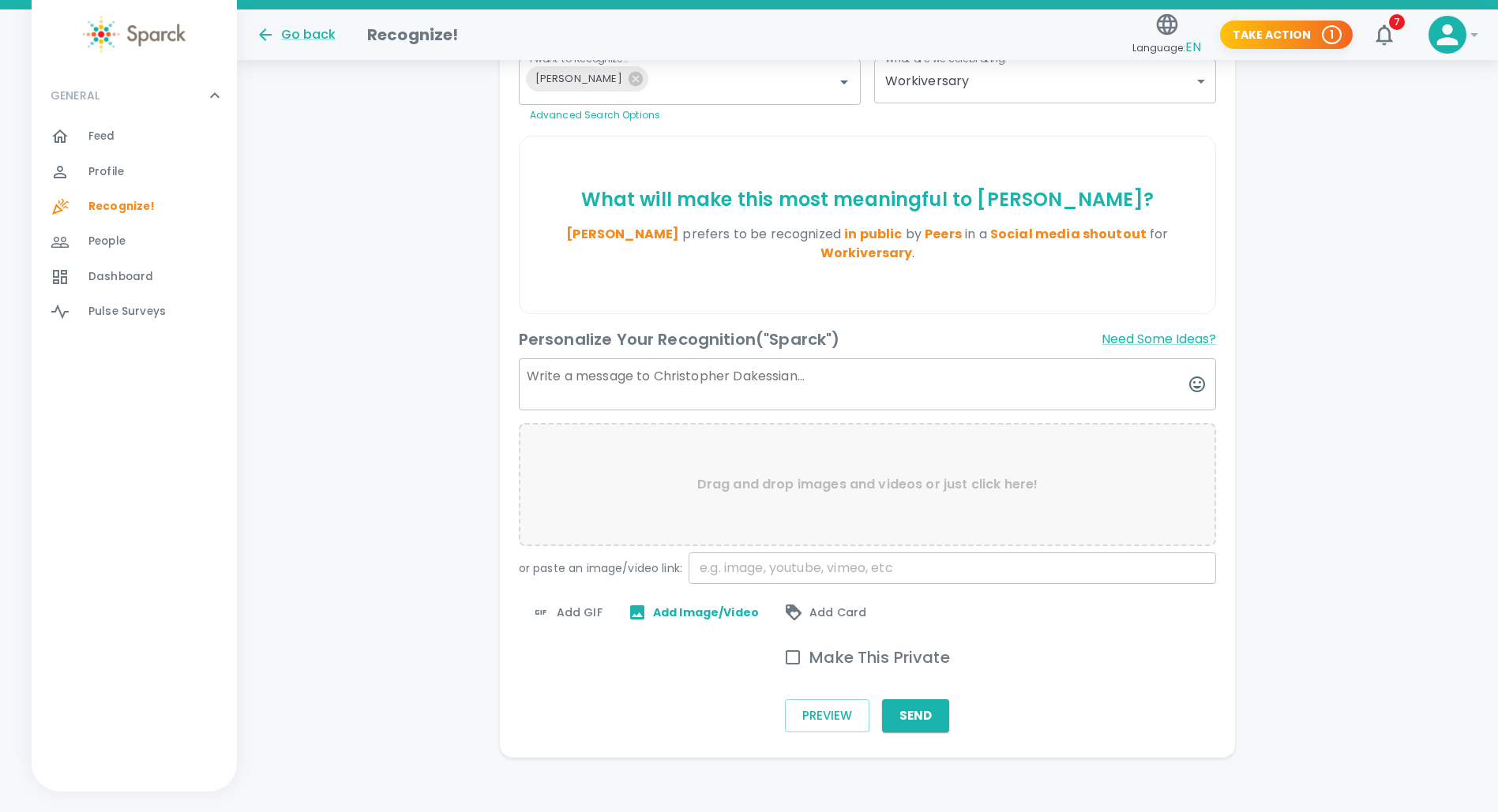
scroll to position [335, 0]
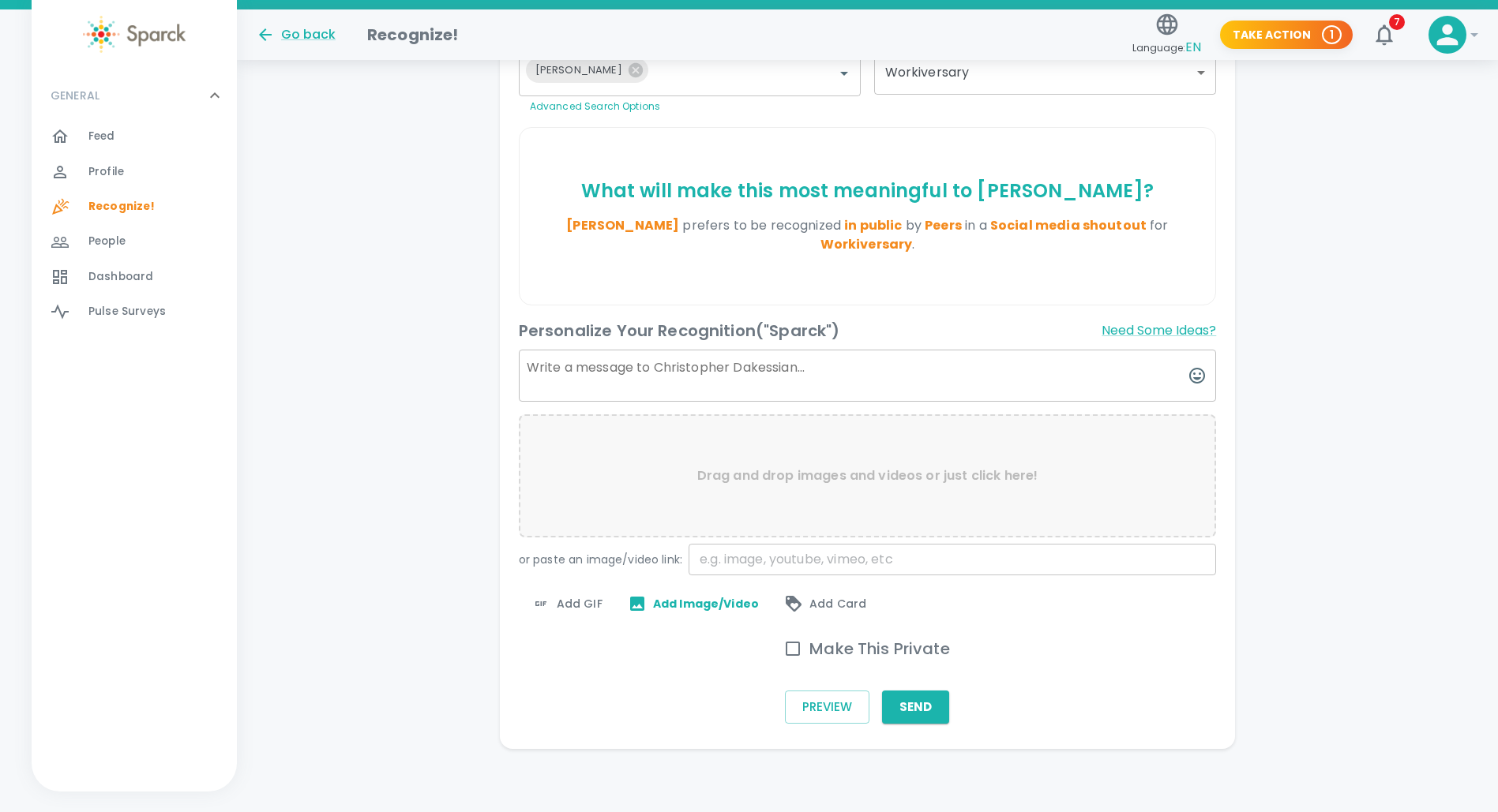
click at [542, 370] on textarea at bounding box center [868, 376] width 698 height 52
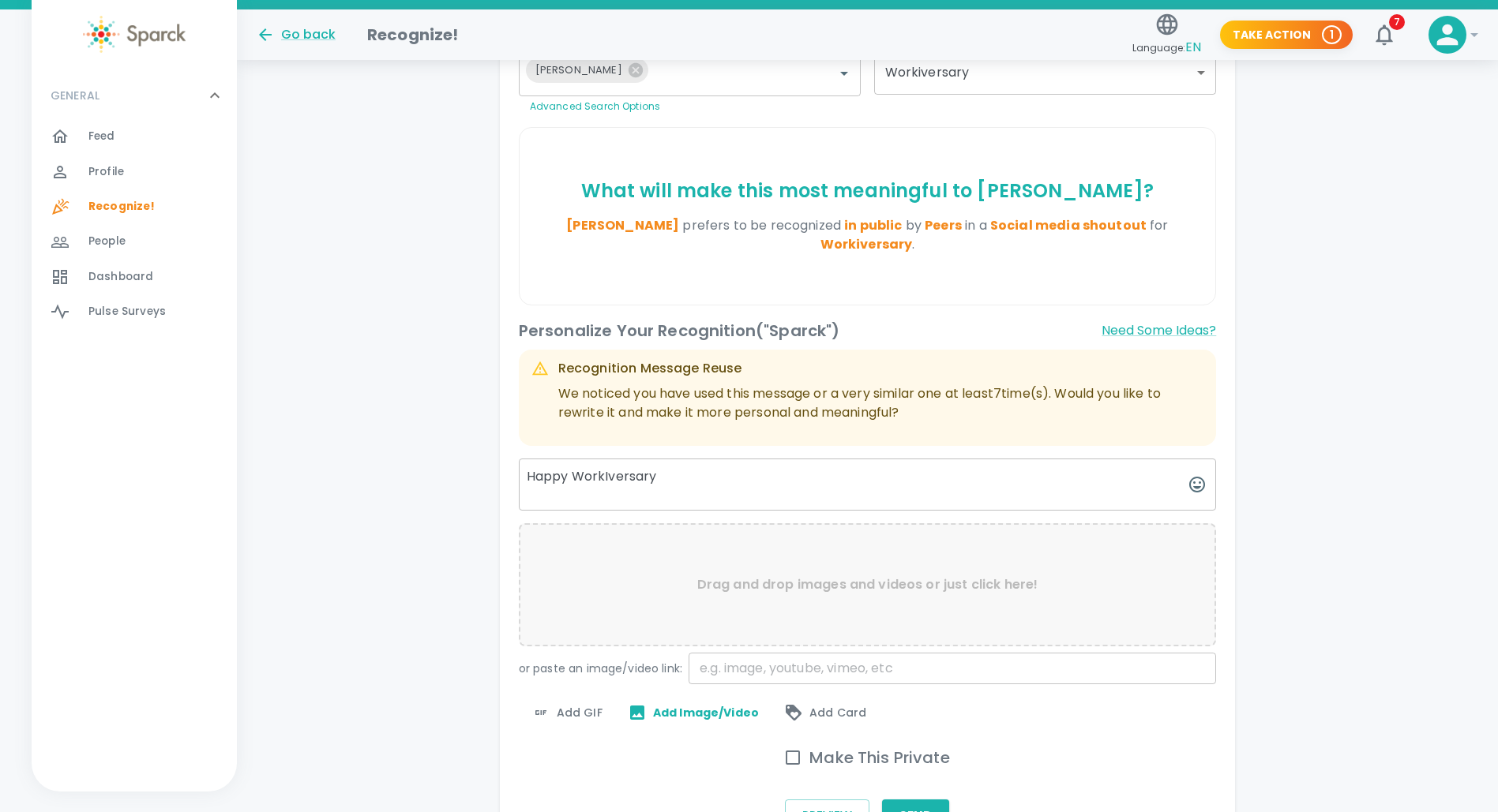
type textarea "Happy WorkIversary"
click at [587, 706] on span "Add GIF" at bounding box center [567, 713] width 71 height 19
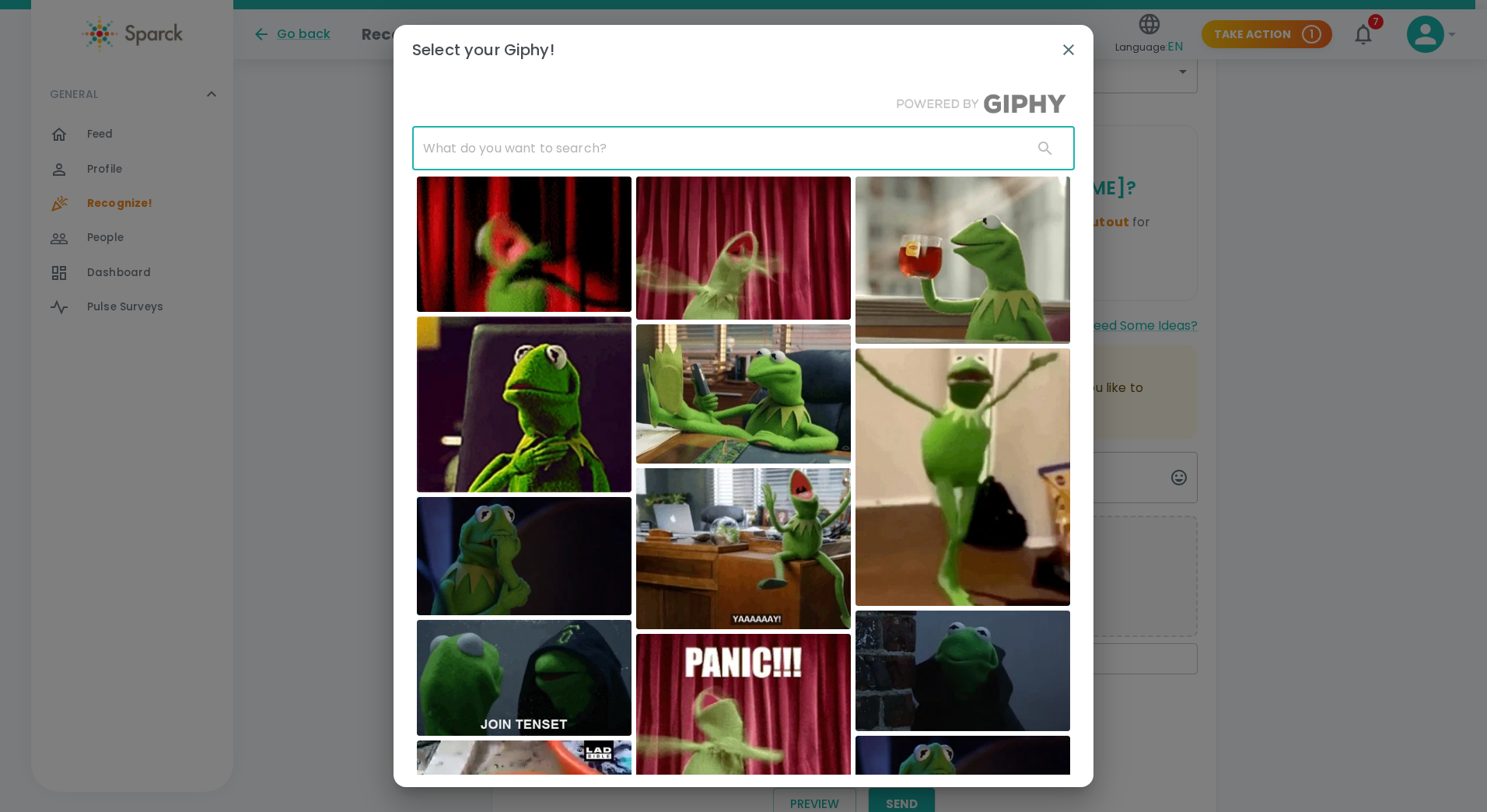
click at [431, 145] on input "text" at bounding box center [715, 148] width 608 height 43
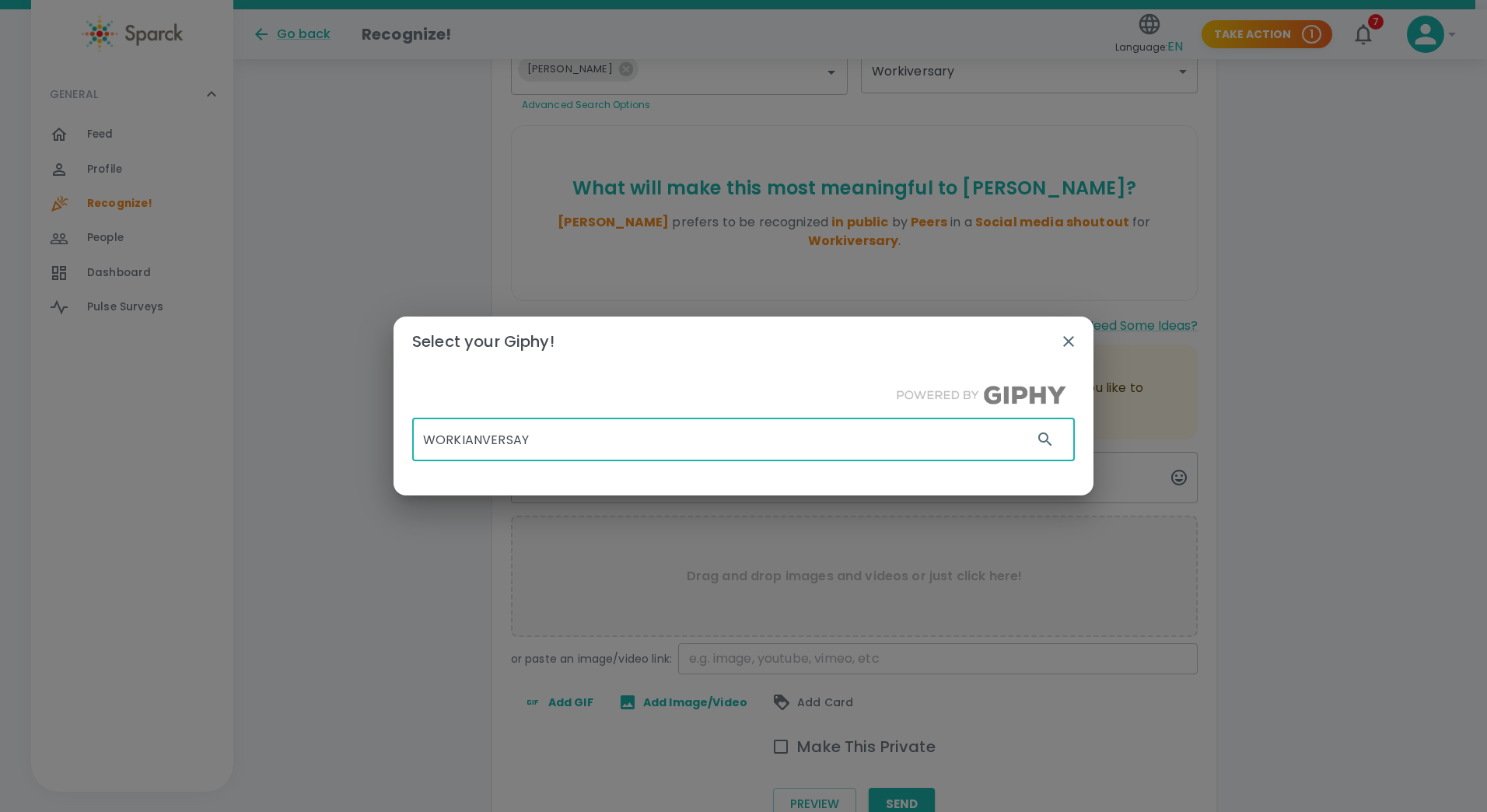
click at [587, 435] on input "WORKIANVERSAY" at bounding box center [715, 439] width 608 height 43
type input "WORKIVERSARY"
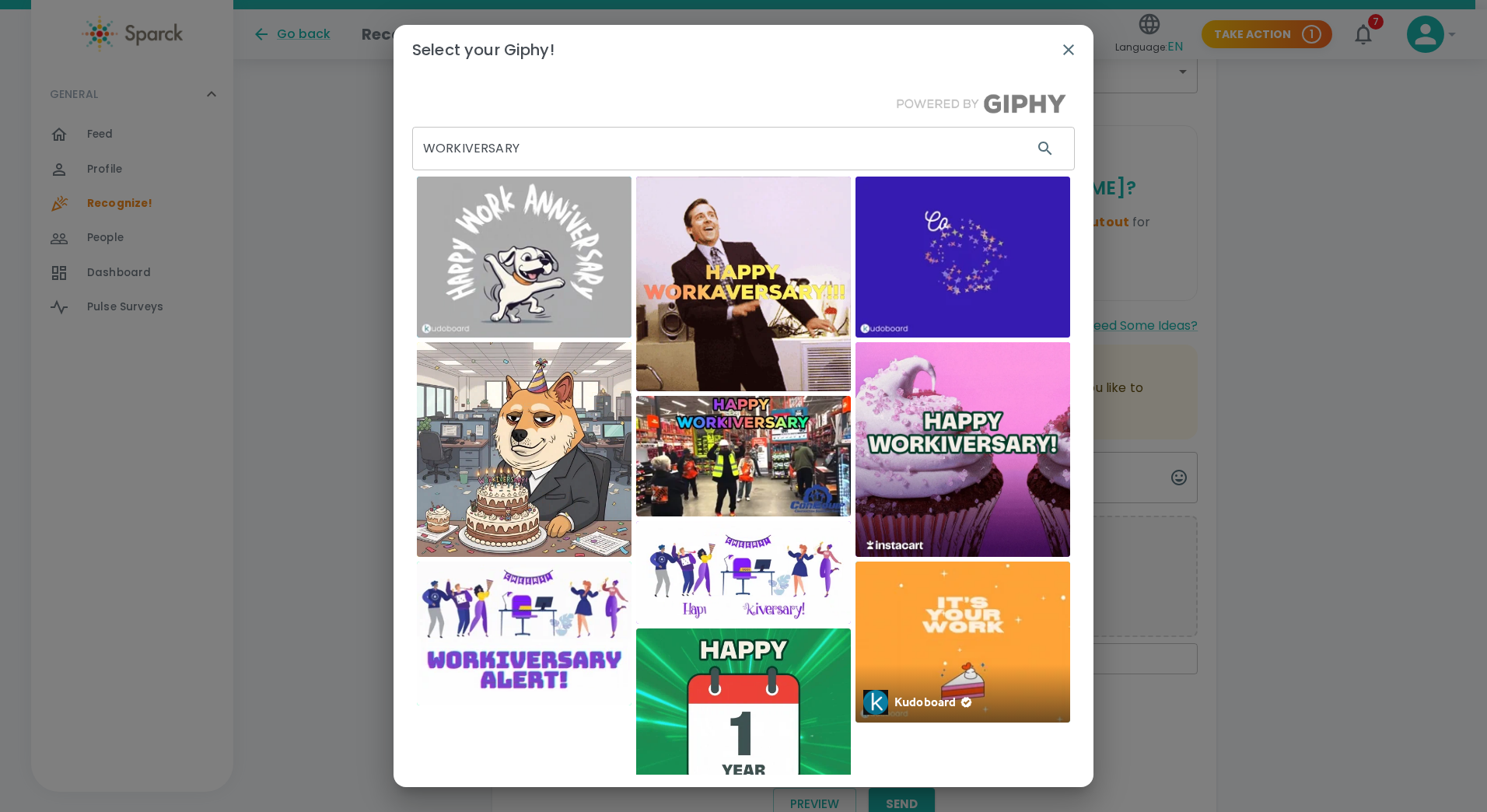
click at [999, 637] on img at bounding box center [963, 641] width 215 height 161
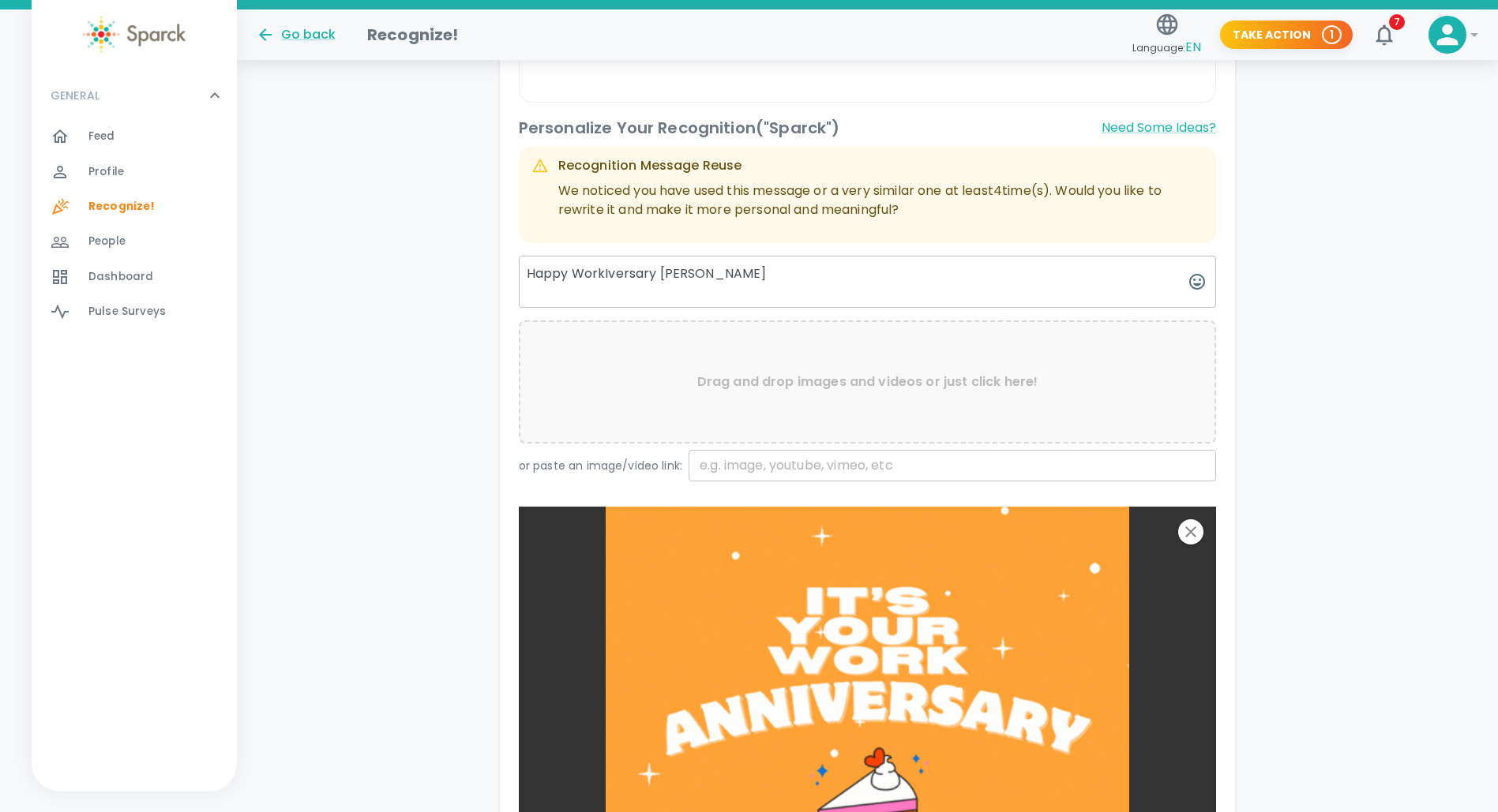
scroll to position [849, 0]
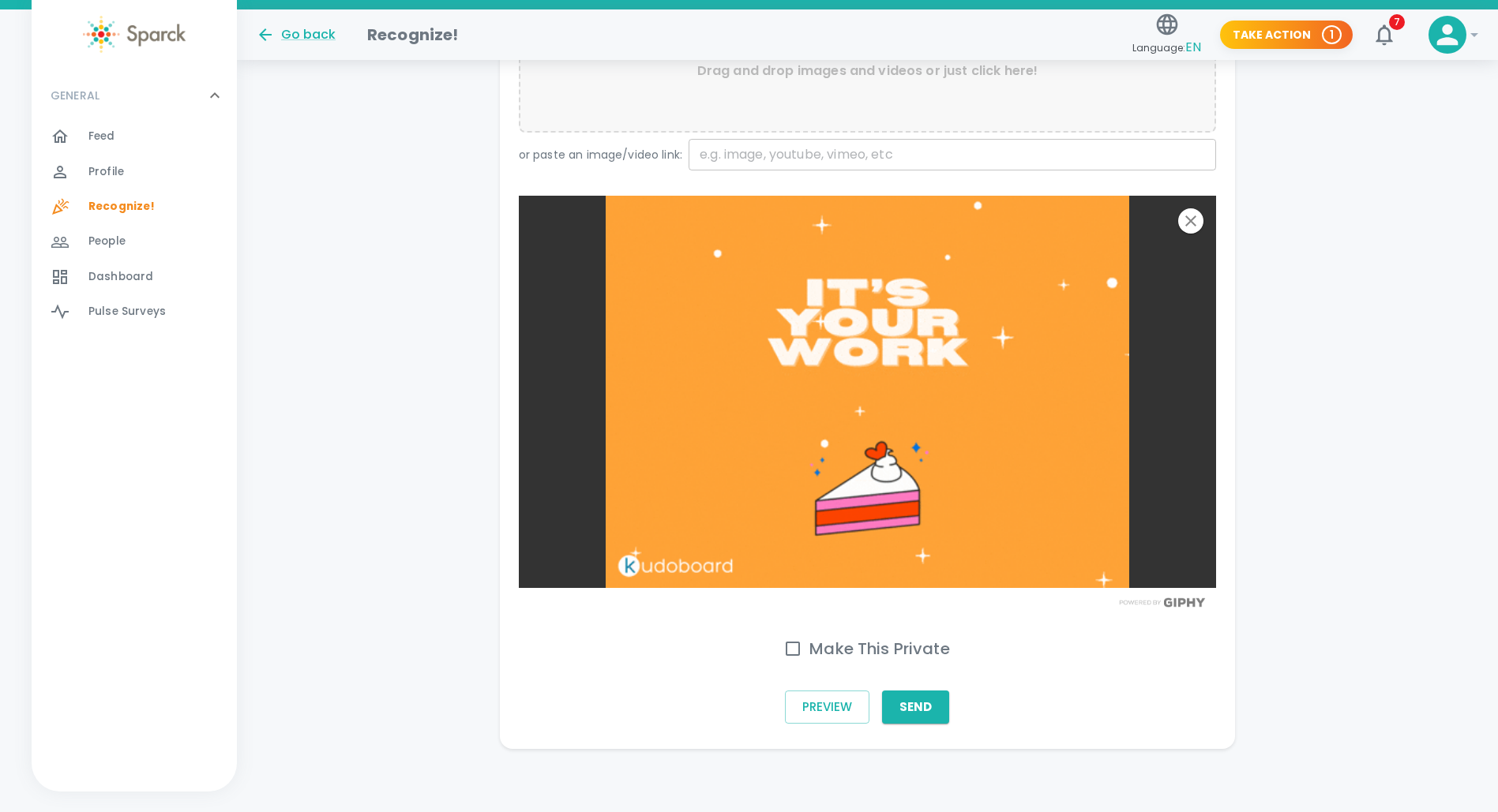
type textarea "Happy WorkIversary [PERSON_NAME]"
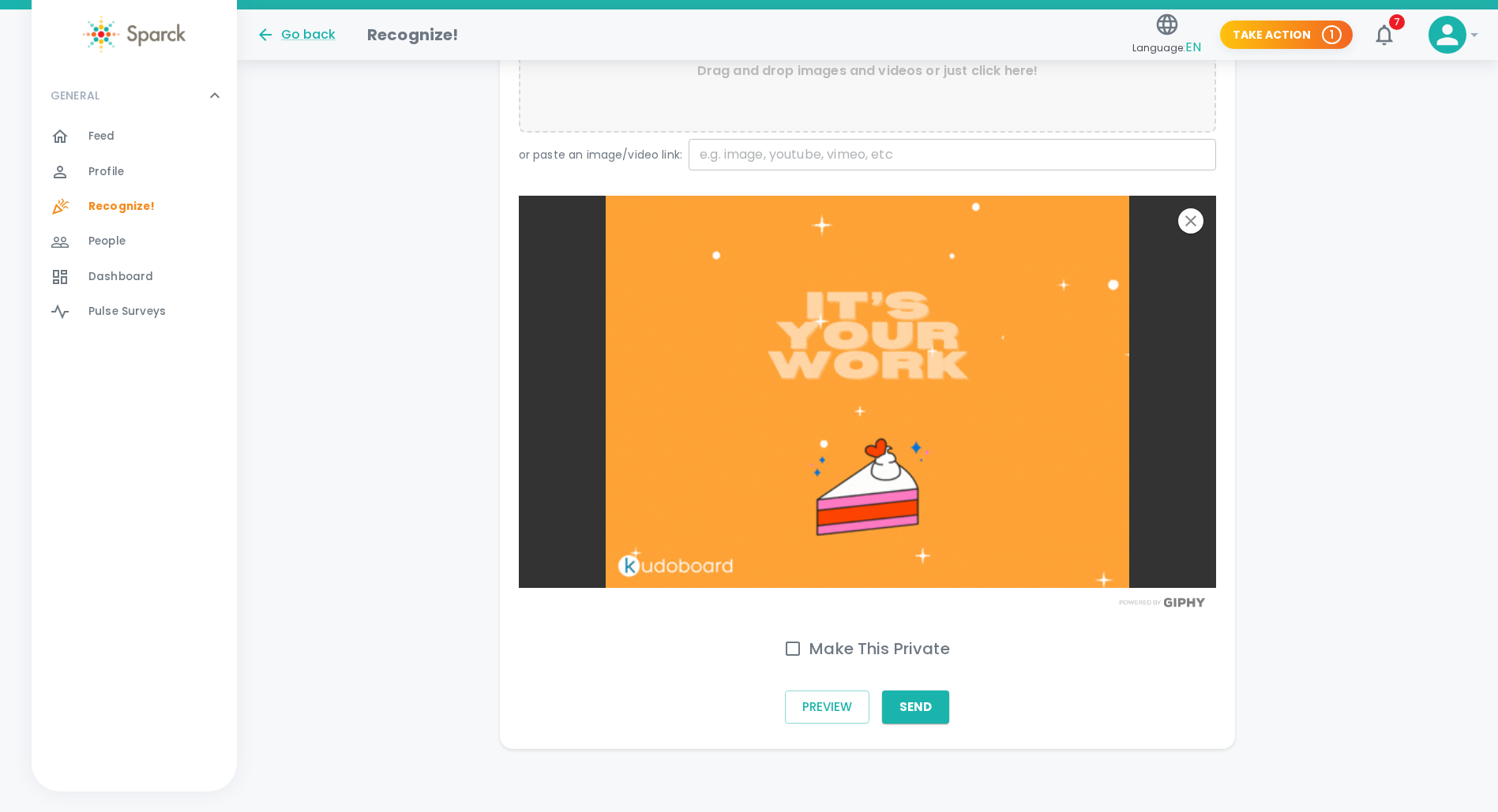
click at [792, 653] on input "Make This Private" at bounding box center [793, 649] width 33 height 33
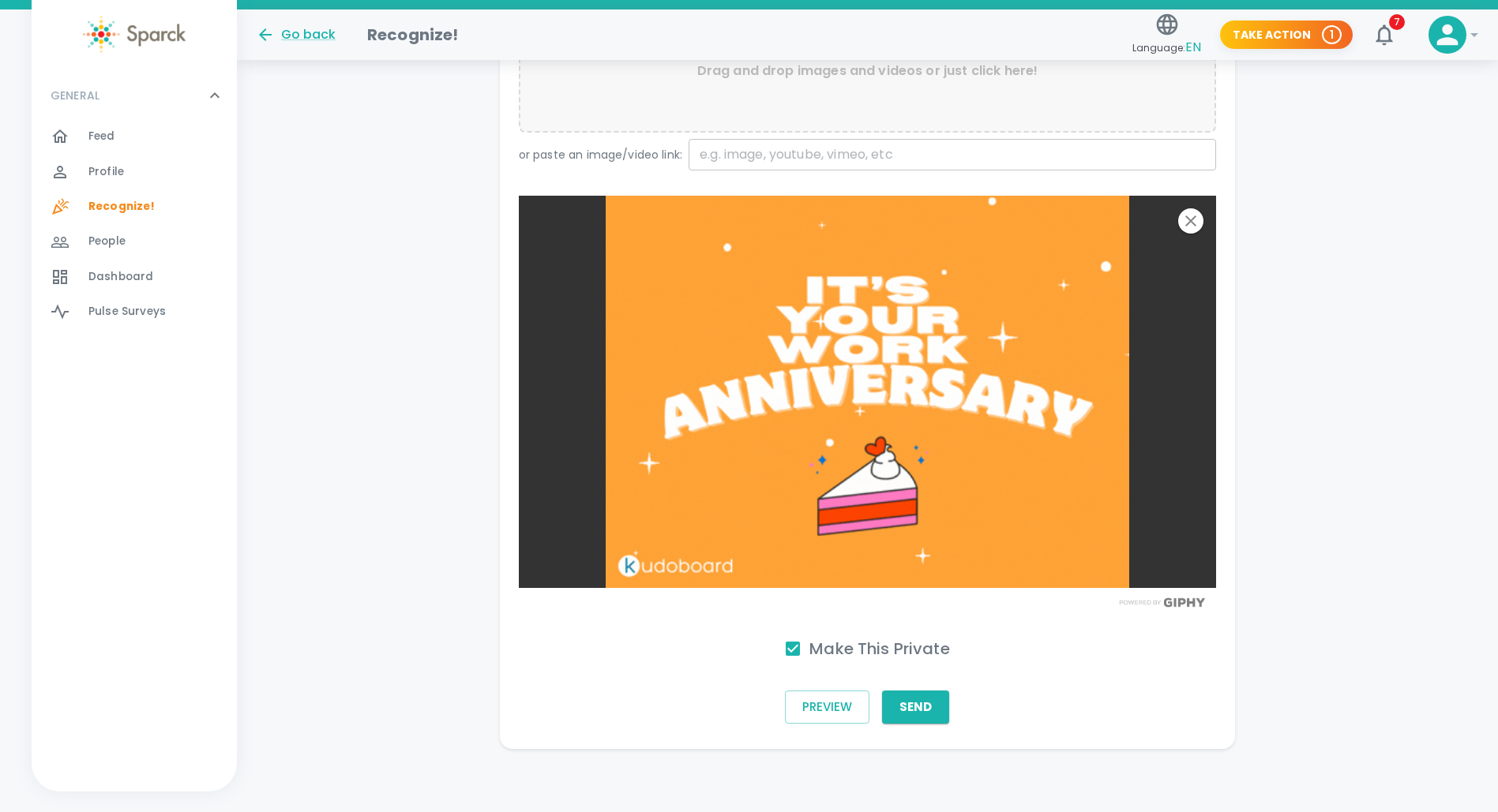
click at [793, 648] on input "Make This Private" at bounding box center [793, 649] width 33 height 33
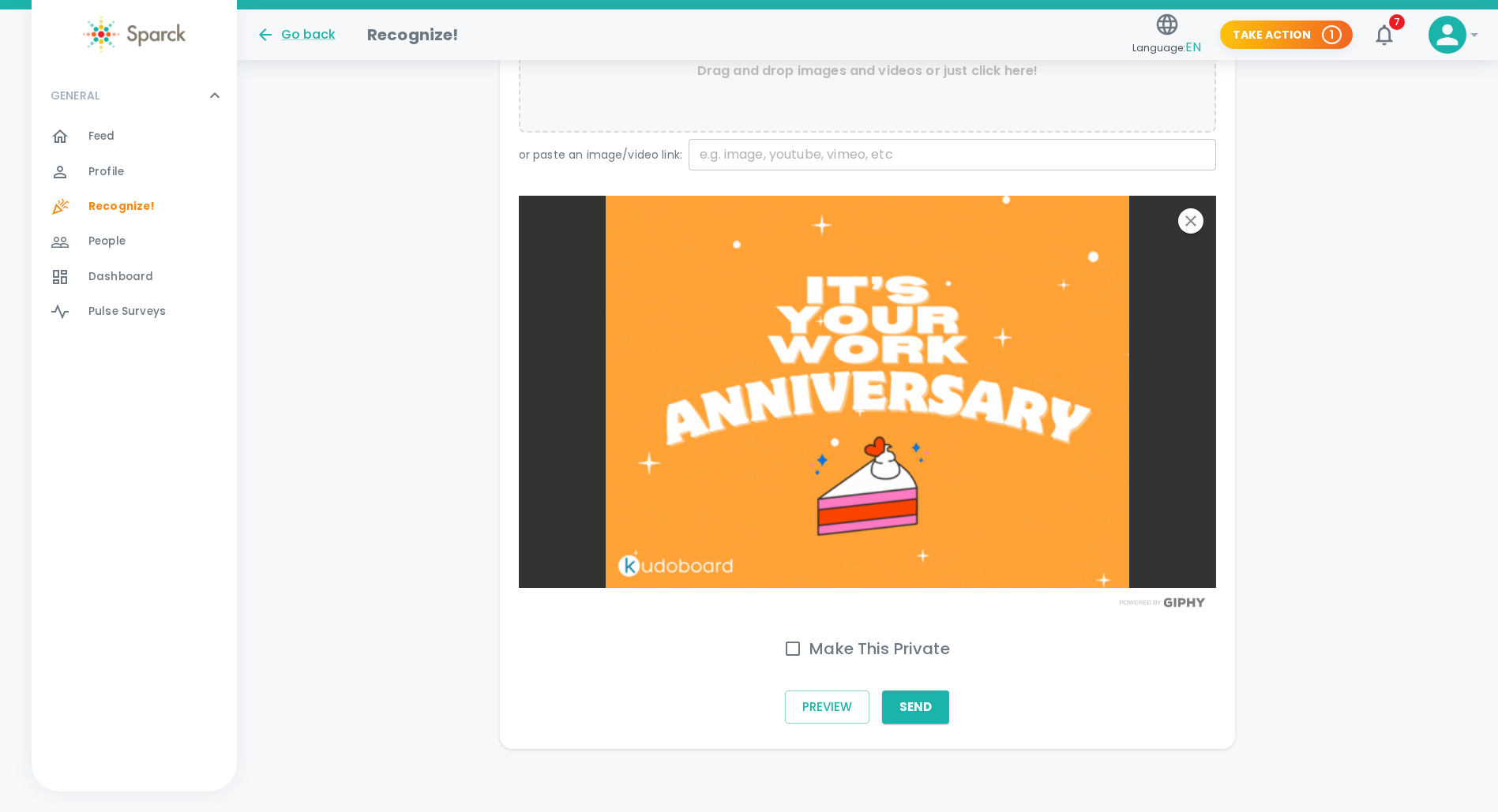
click at [793, 648] on input "Make This Private" at bounding box center [793, 649] width 33 height 33
checkbox input "true"
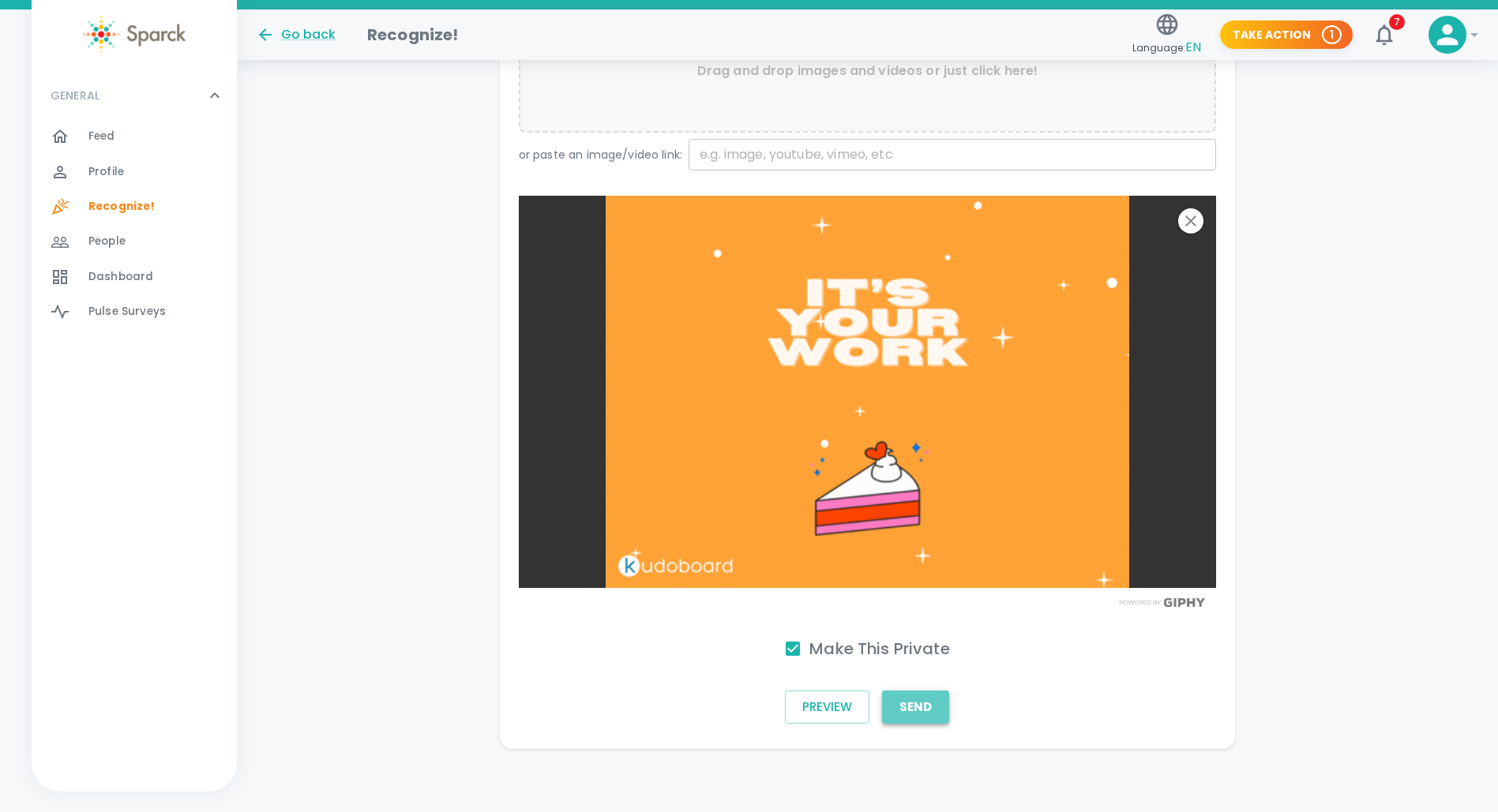
click at [919, 713] on button "Send" at bounding box center [916, 707] width 67 height 33
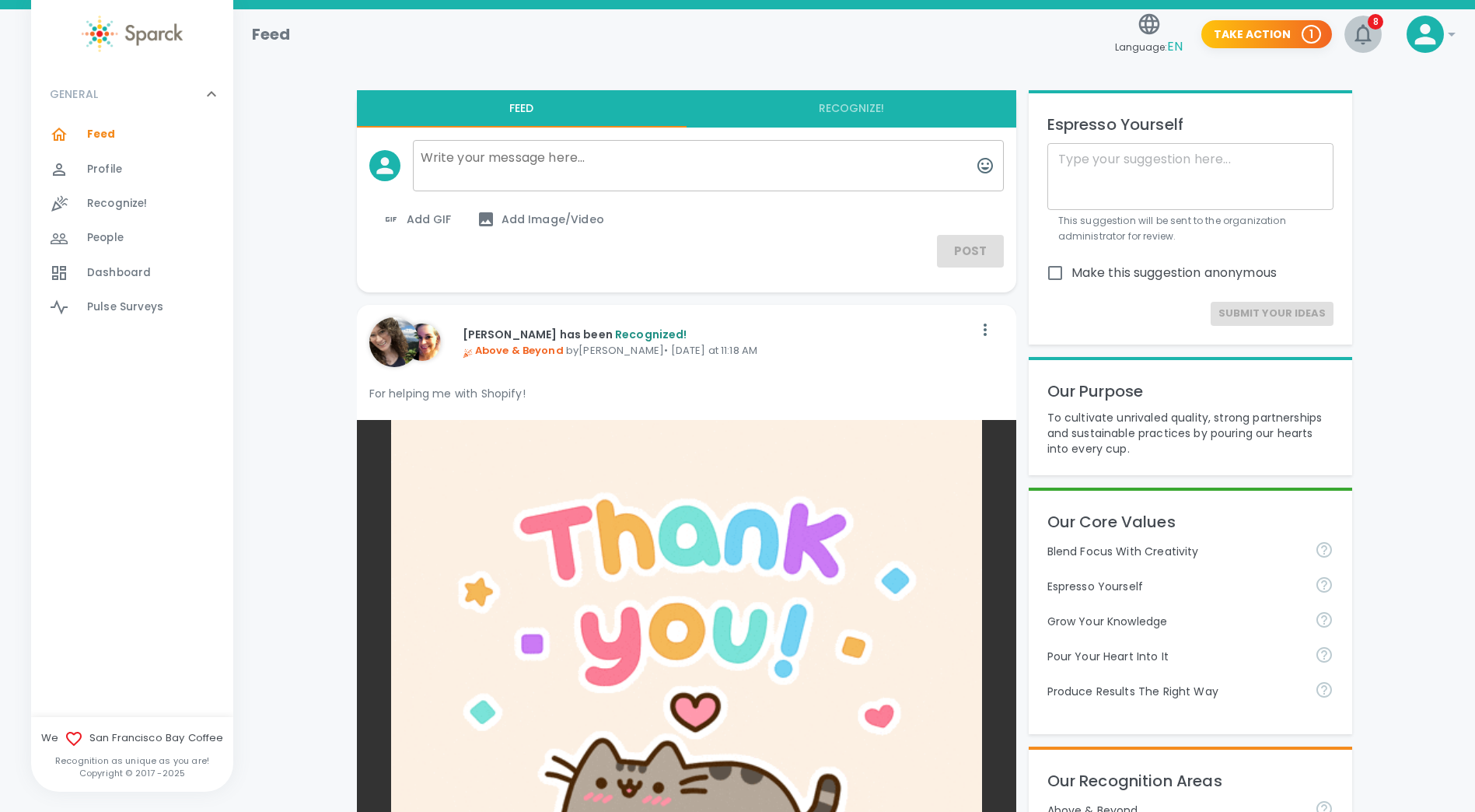
click at [1364, 35] on icon "button" at bounding box center [1363, 34] width 25 height 25
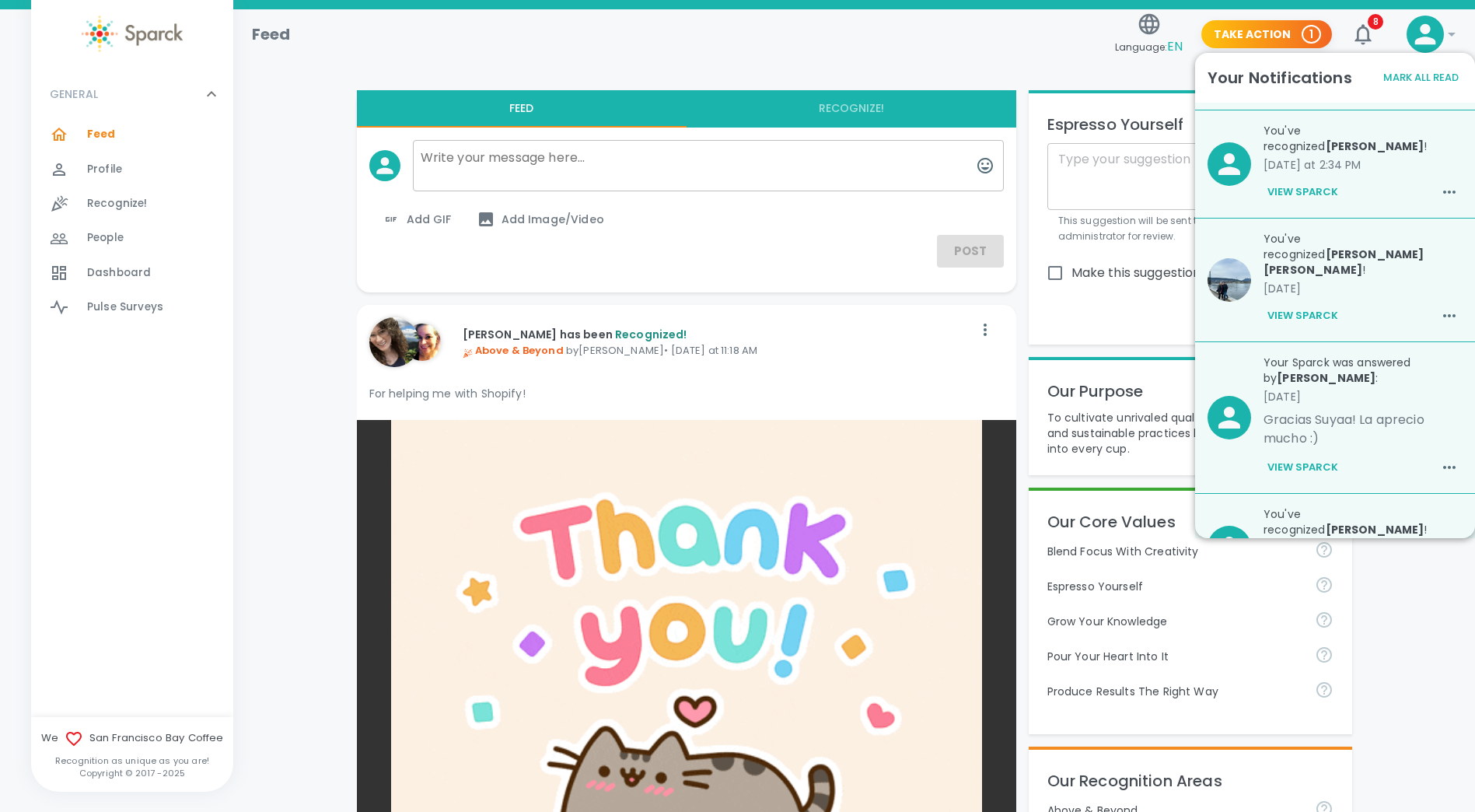
scroll to position [81, 0]
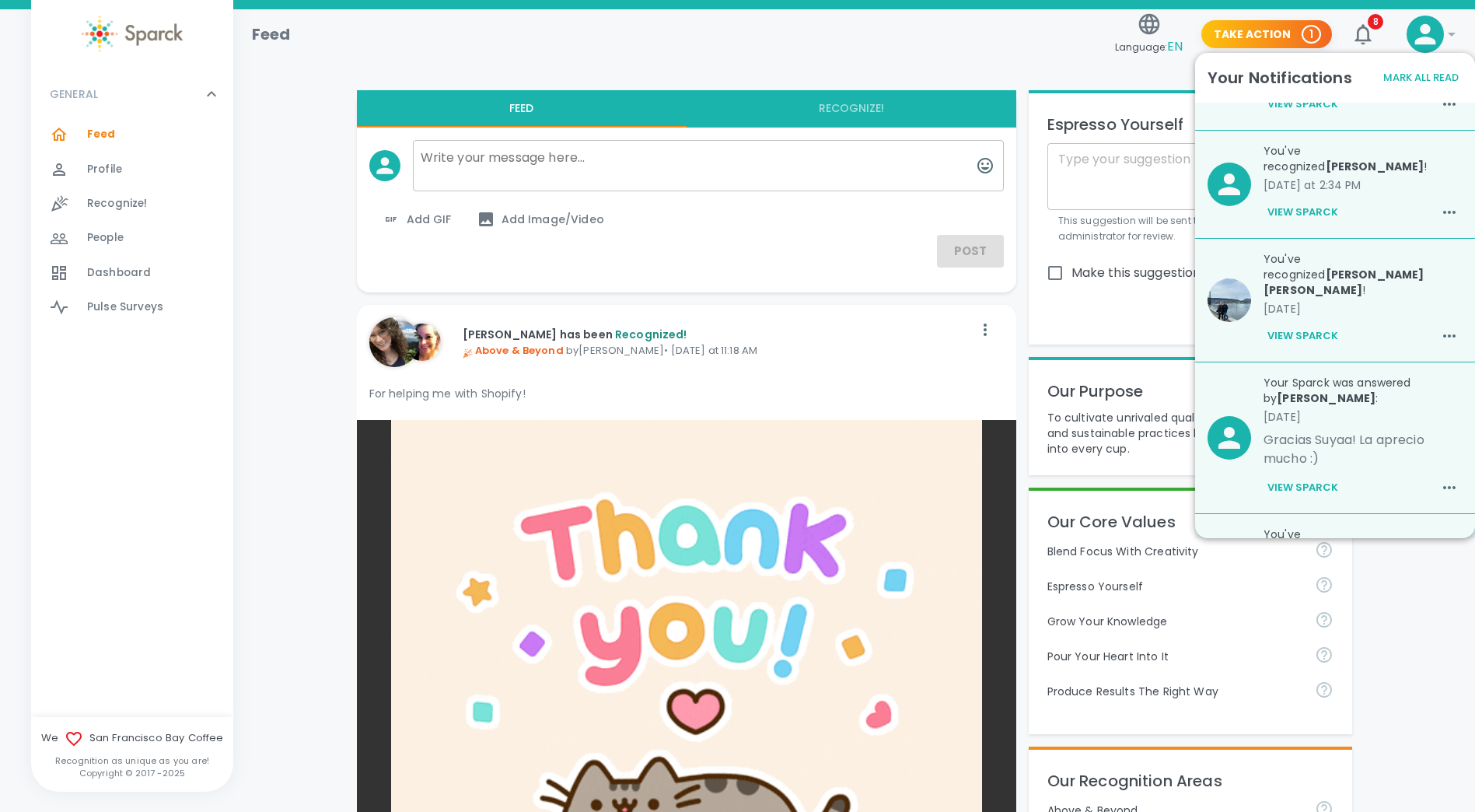
click at [1463, 527] on div "You've recognized [PERSON_NAME] ! [DATE] View Sparck" at bounding box center [1335, 568] width 280 height 107
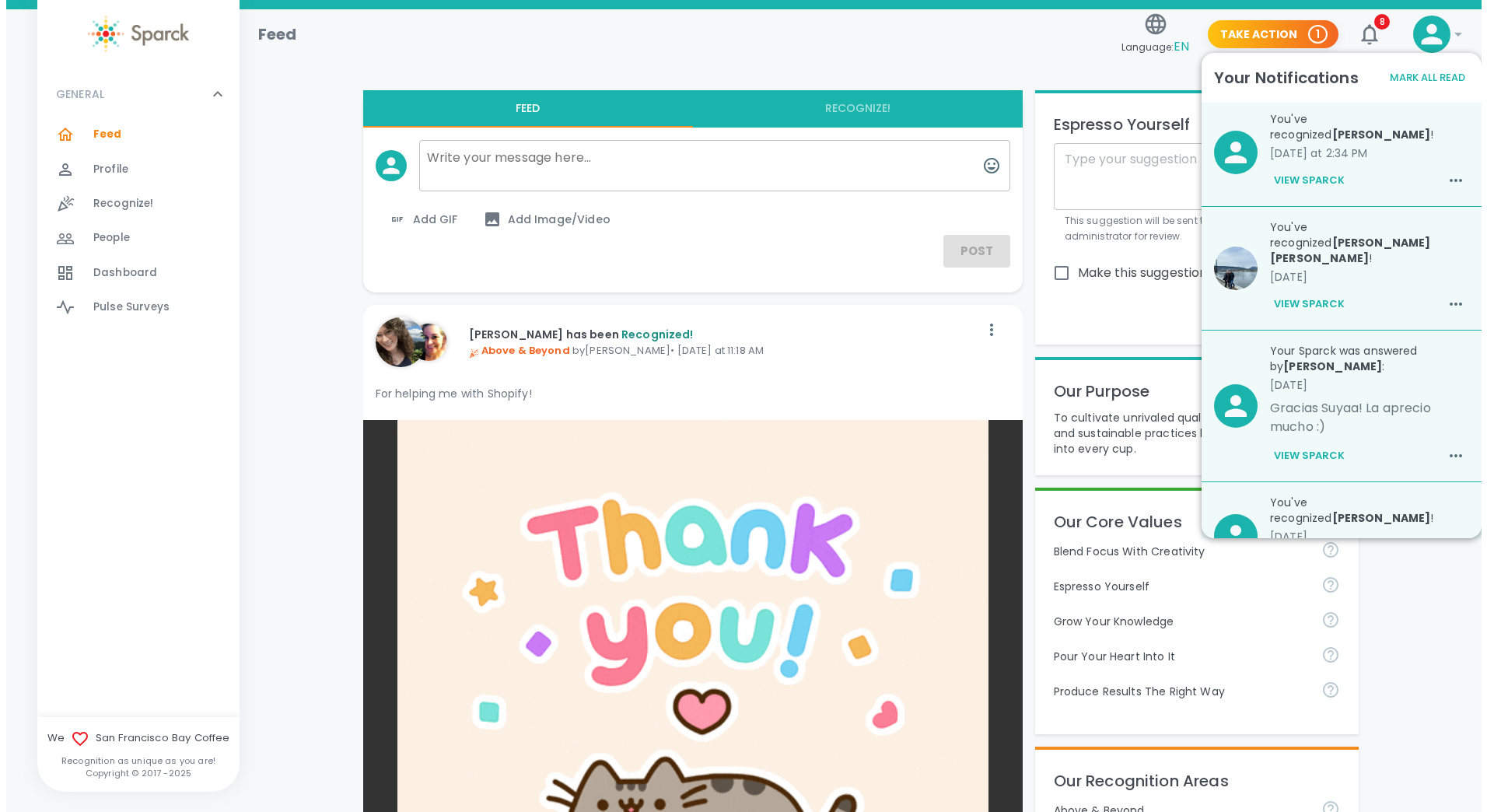
scroll to position [0, 0]
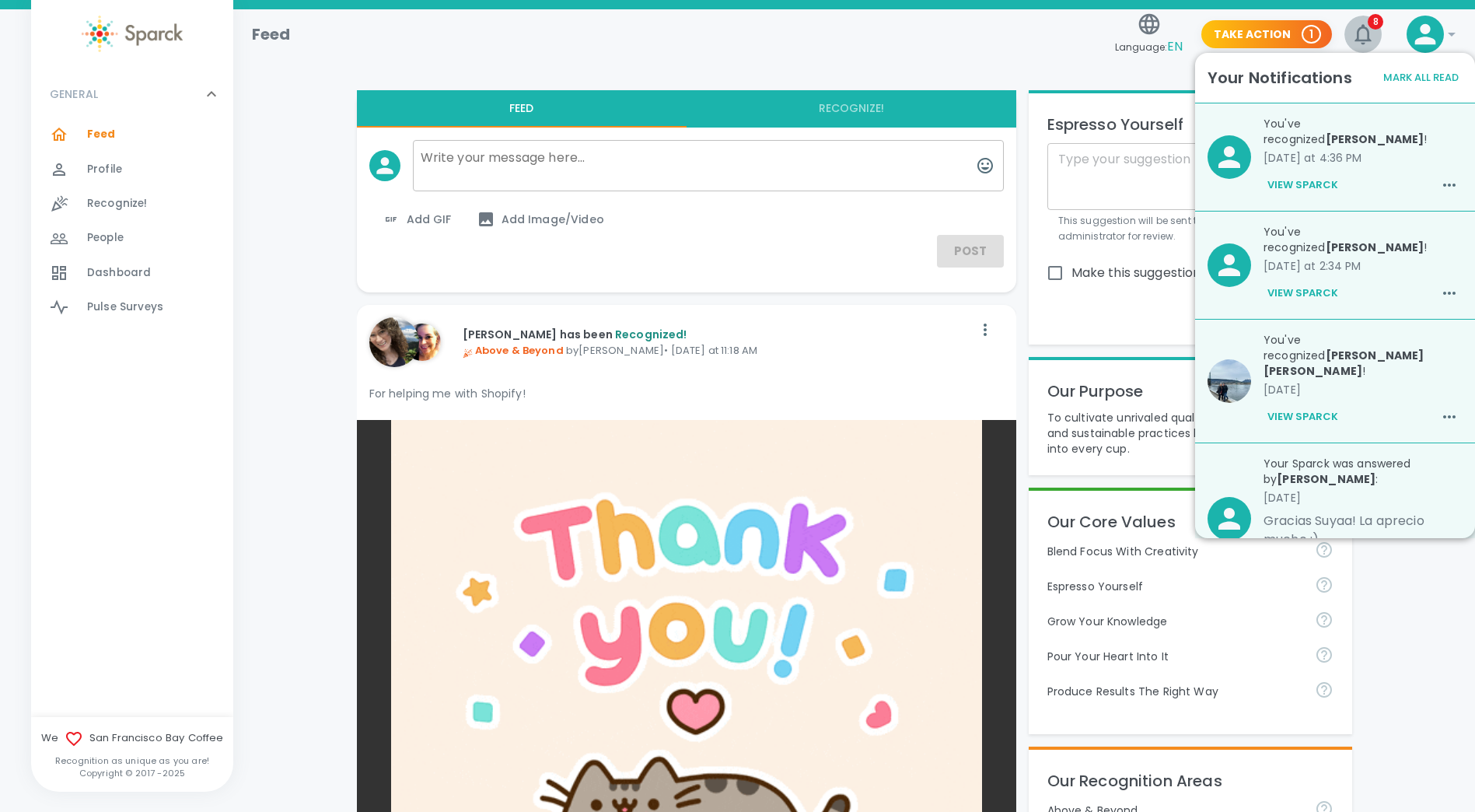
click at [1372, 22] on span "8" at bounding box center [1376, 21] width 16 height 16
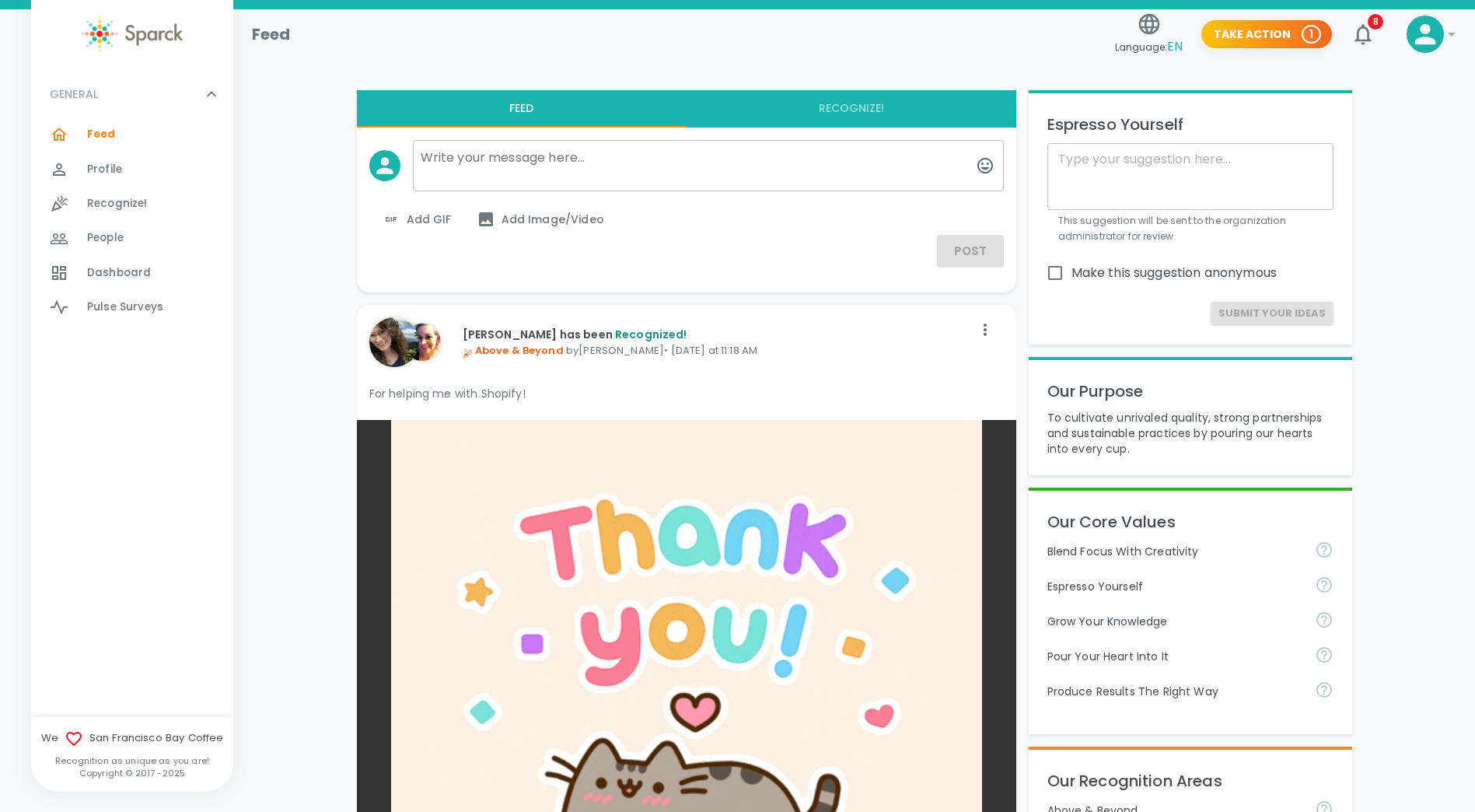
click at [1427, 36] on icon at bounding box center [1426, 34] width 31 height 31
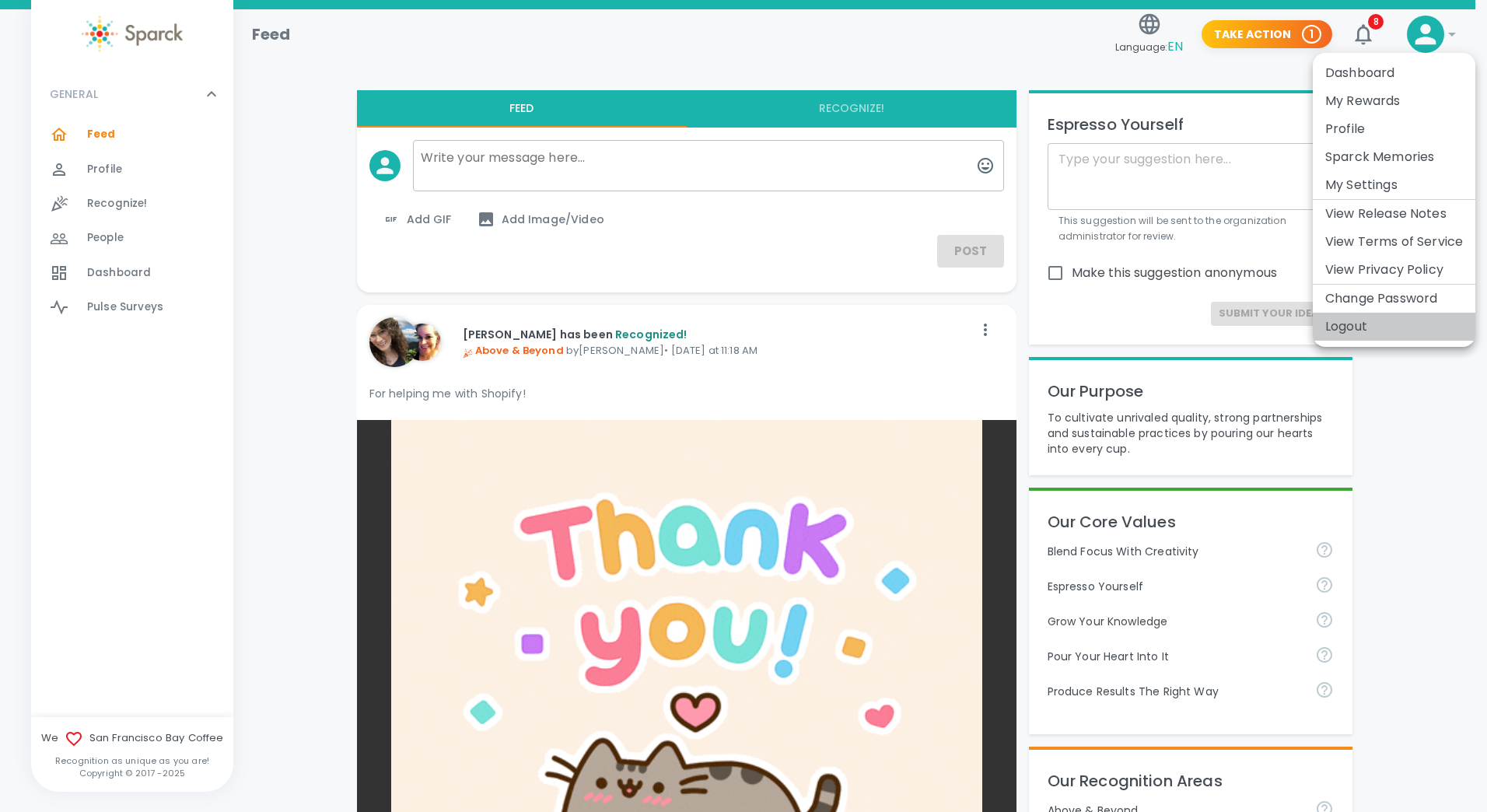
click at [1357, 323] on li "Logout" at bounding box center [1393, 326] width 162 height 28
